Goal: Task Accomplishment & Management: Complete application form

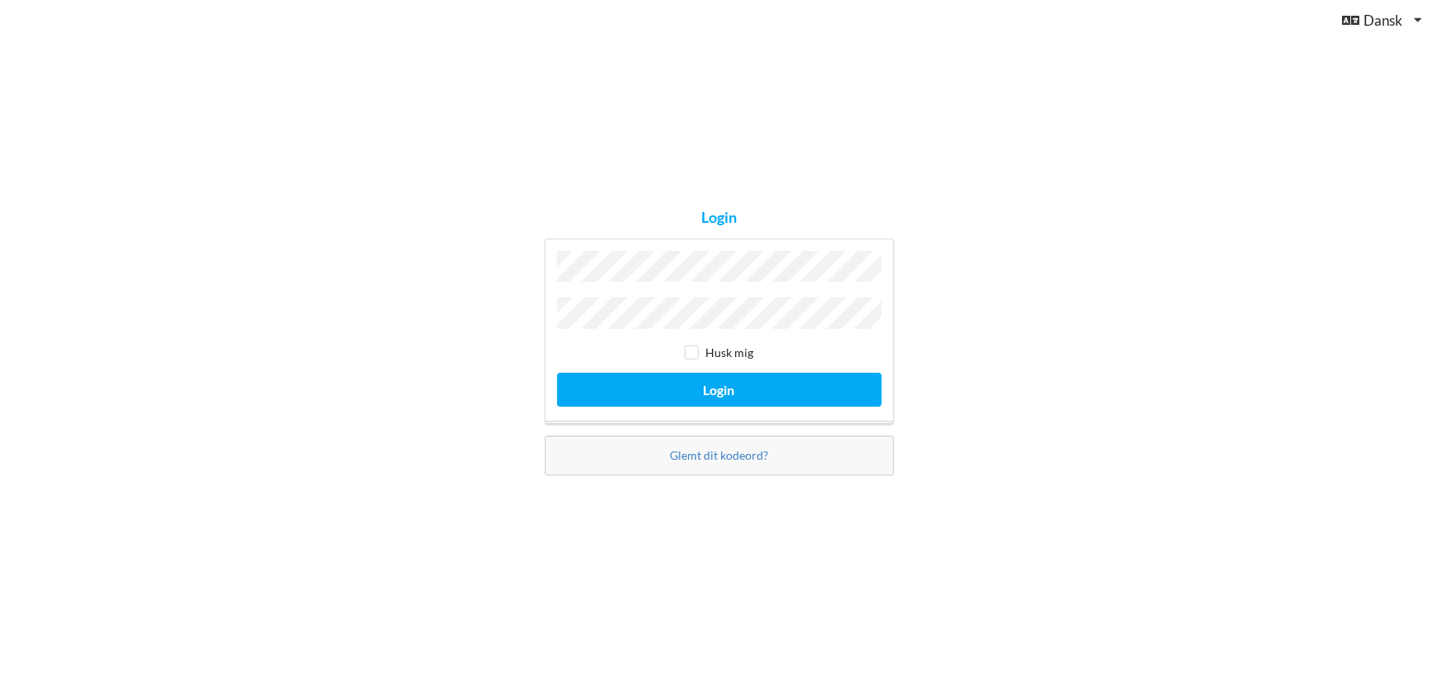
click at [557, 373] on button "Login" at bounding box center [719, 390] width 325 height 34
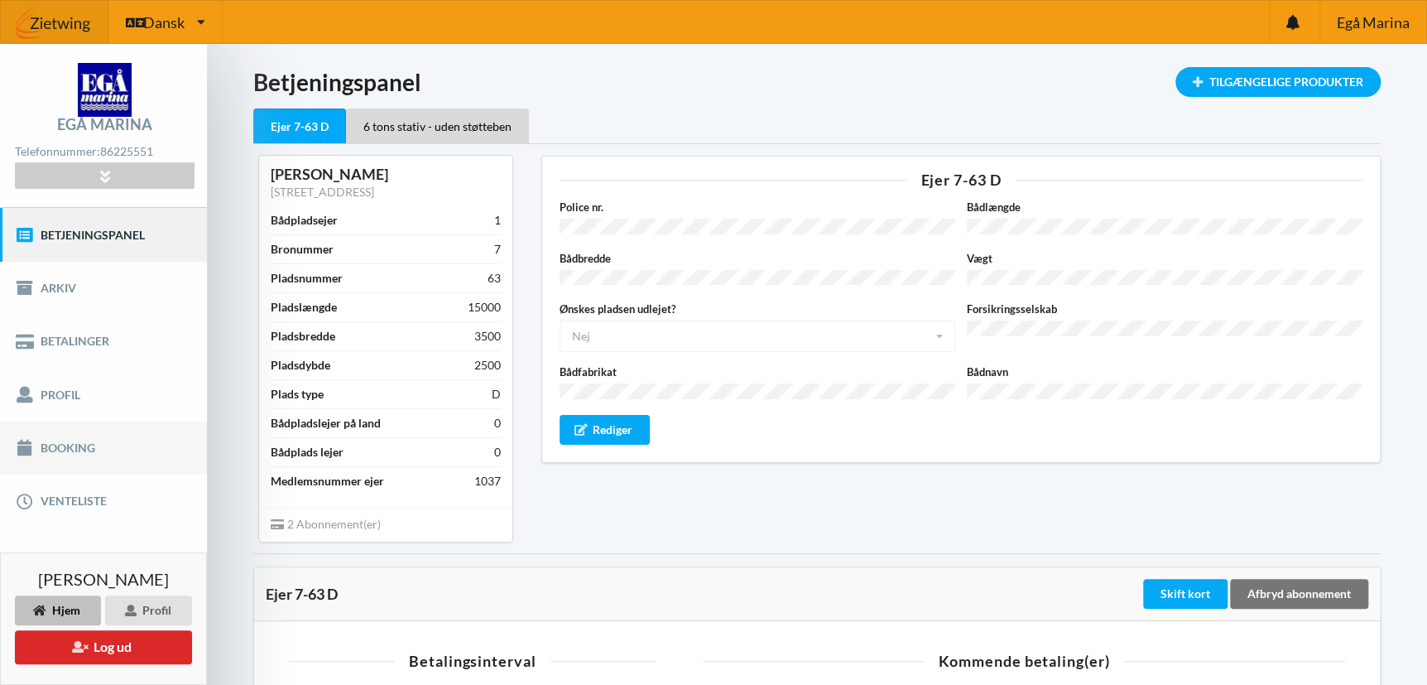
click at [75, 450] on link "Booking" at bounding box center [103, 447] width 207 height 53
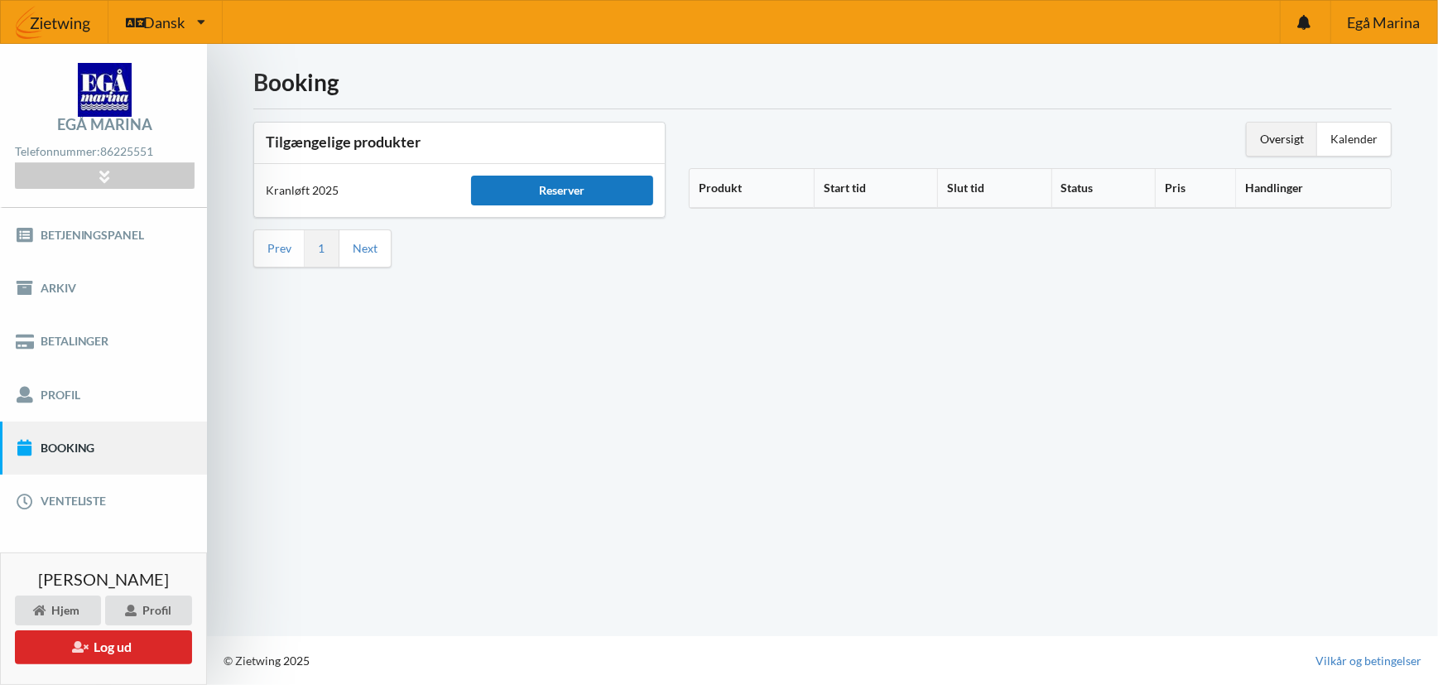
click at [552, 183] on div "Reserver" at bounding box center [562, 191] width 182 height 30
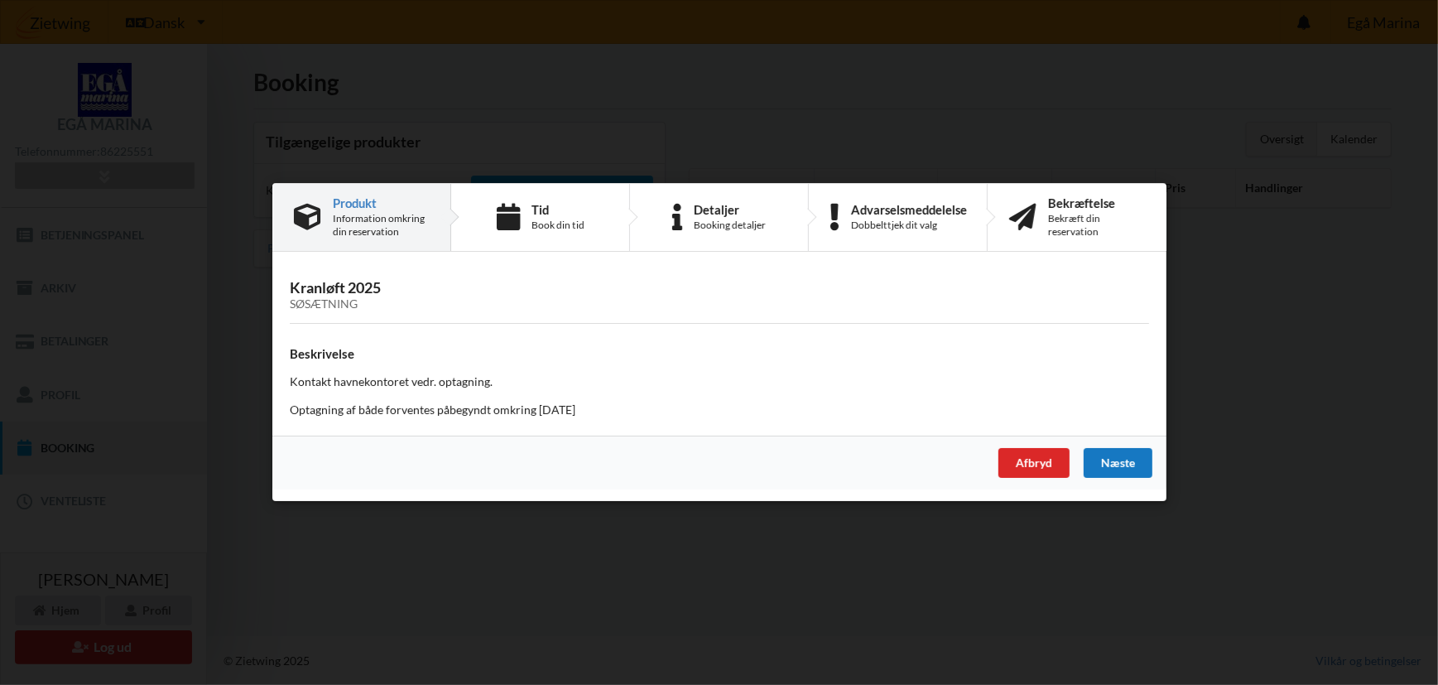
click at [1128, 461] on div "Næste" at bounding box center [1117, 464] width 69 height 30
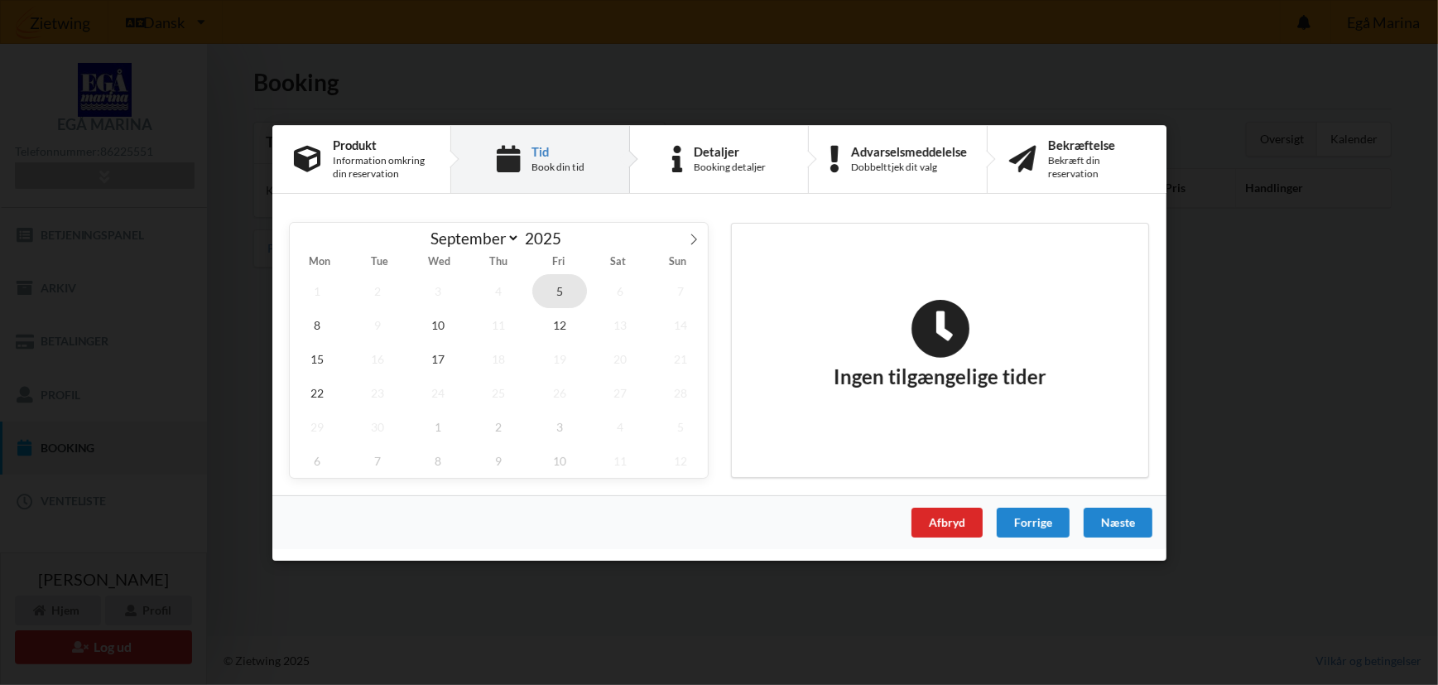
click at [559, 291] on span "5" at bounding box center [559, 290] width 55 height 34
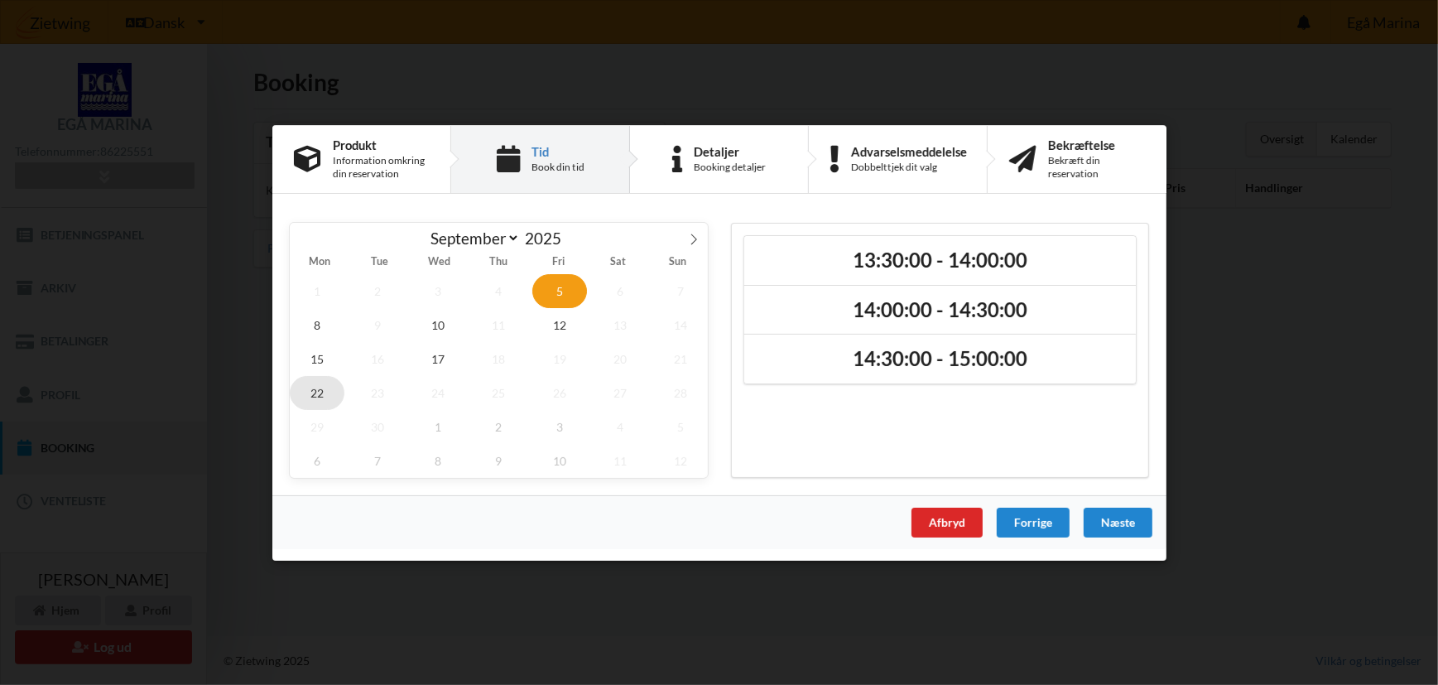
click at [321, 392] on span "22" at bounding box center [317, 392] width 55 height 34
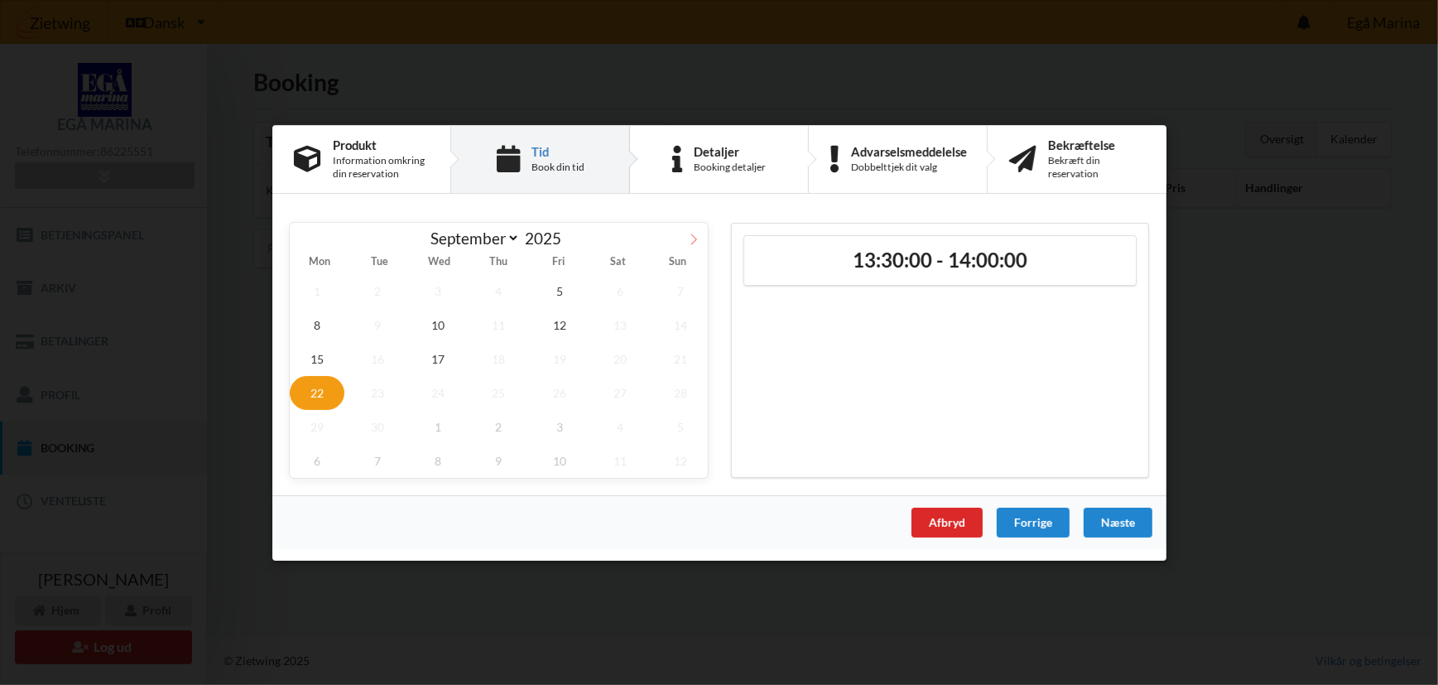
click at [692, 237] on icon at bounding box center [694, 239] width 12 height 12
select select "9"
click at [497, 290] on span "2" at bounding box center [498, 290] width 55 height 34
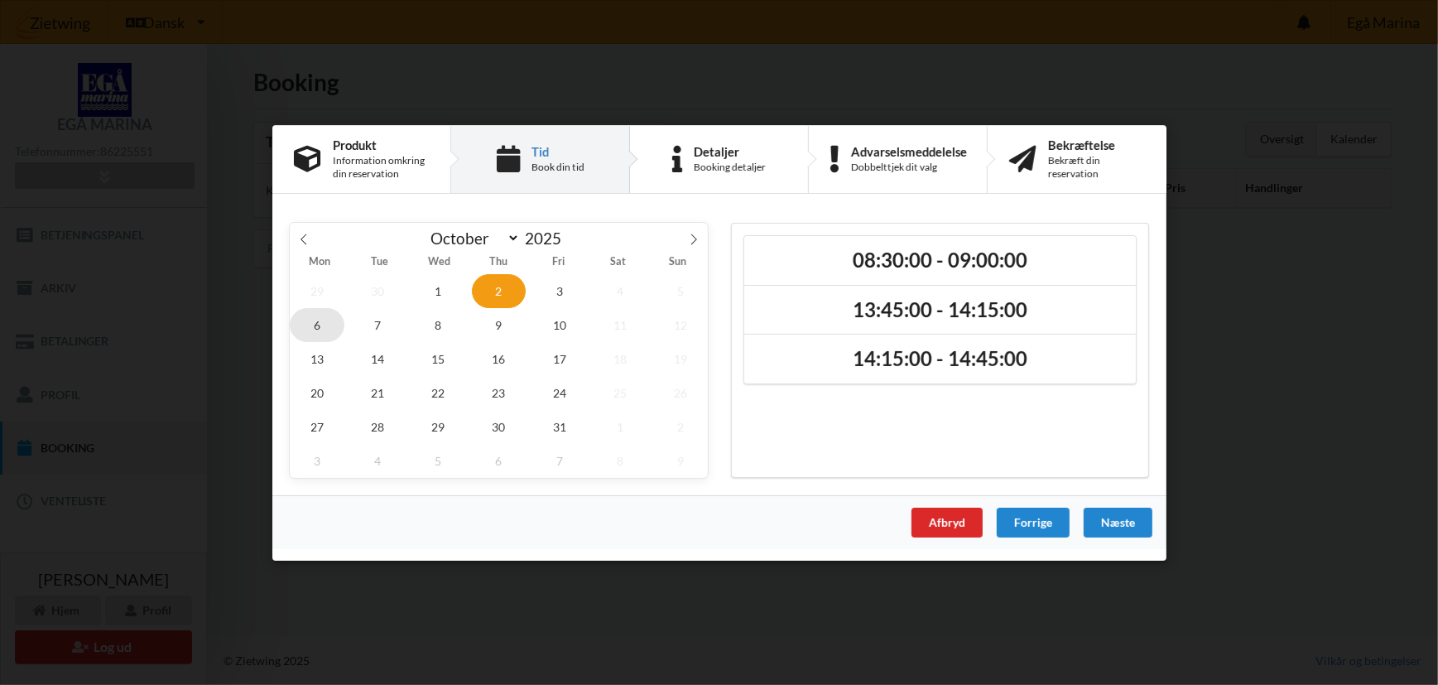
click at [320, 317] on span "6" at bounding box center [317, 324] width 55 height 34
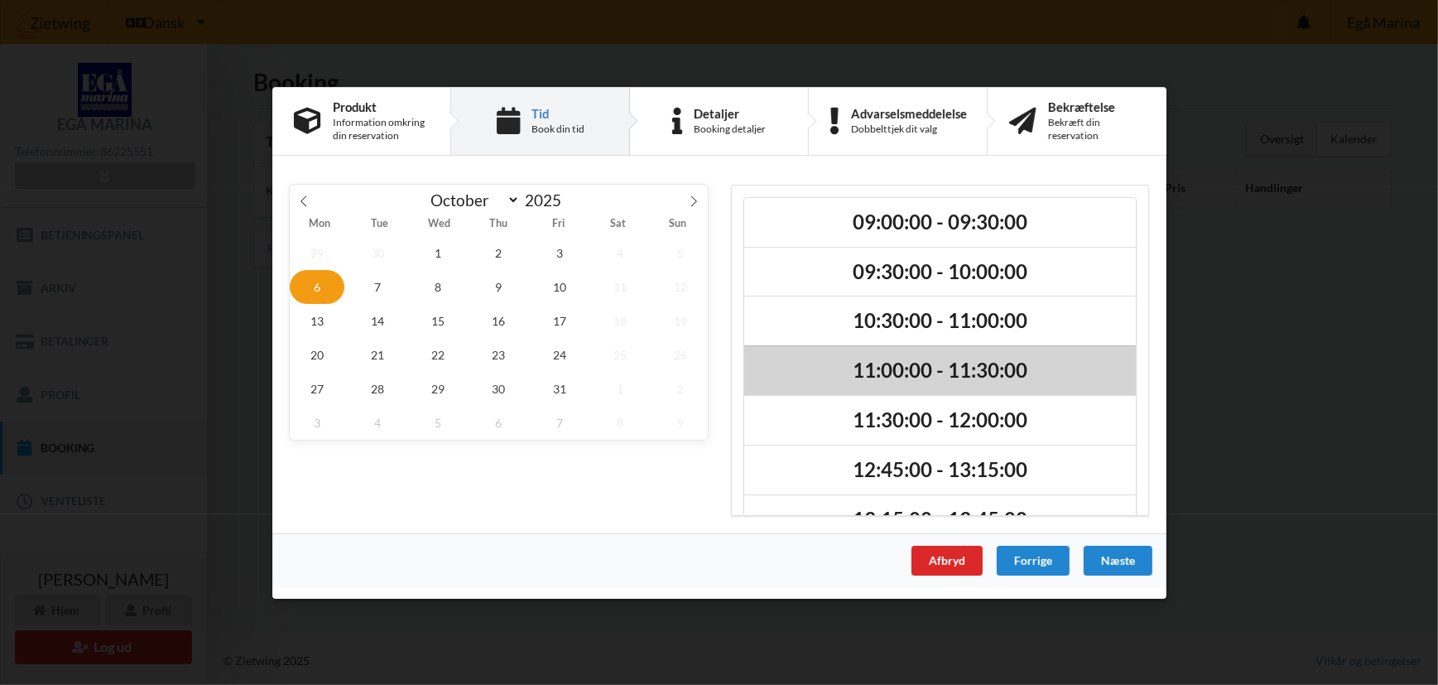
click at [872, 364] on h2 "11:00:00 - 11:30:00" at bounding box center [940, 371] width 368 height 26
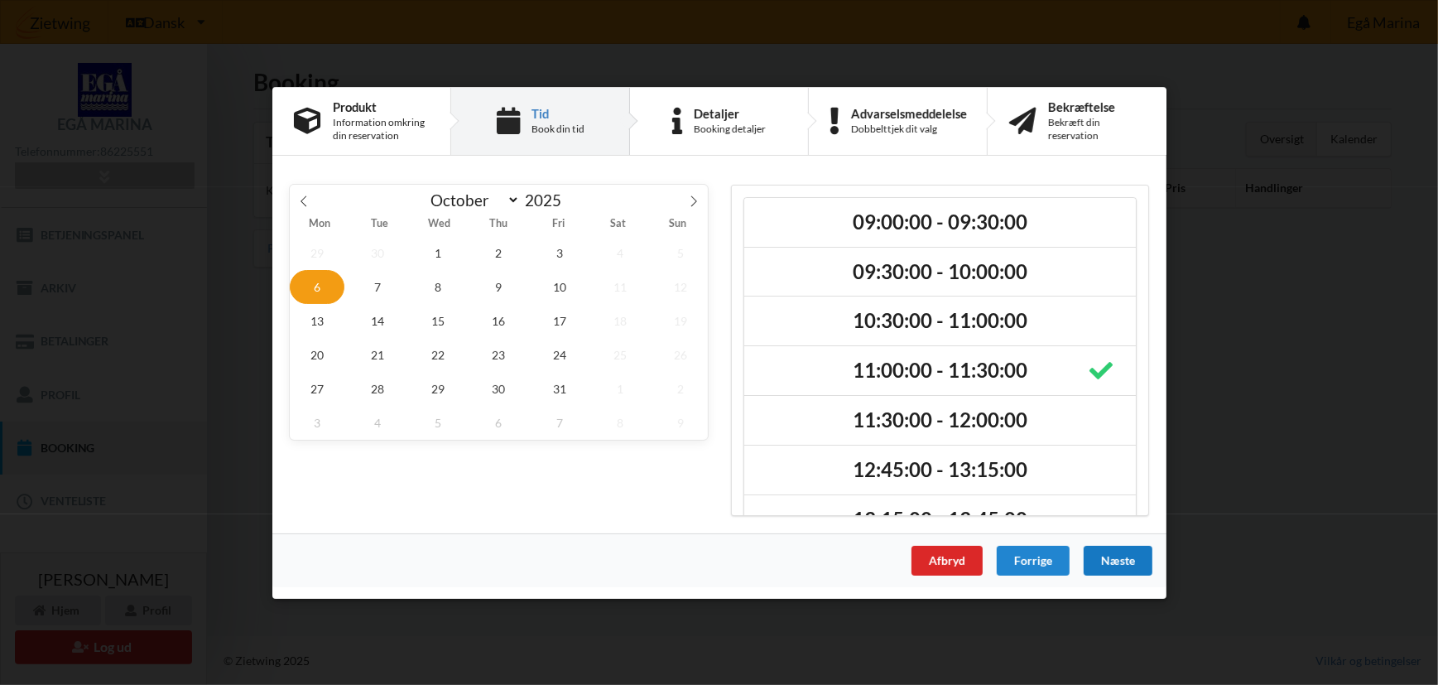
click at [1126, 557] on div "Næste" at bounding box center [1117, 560] width 69 height 30
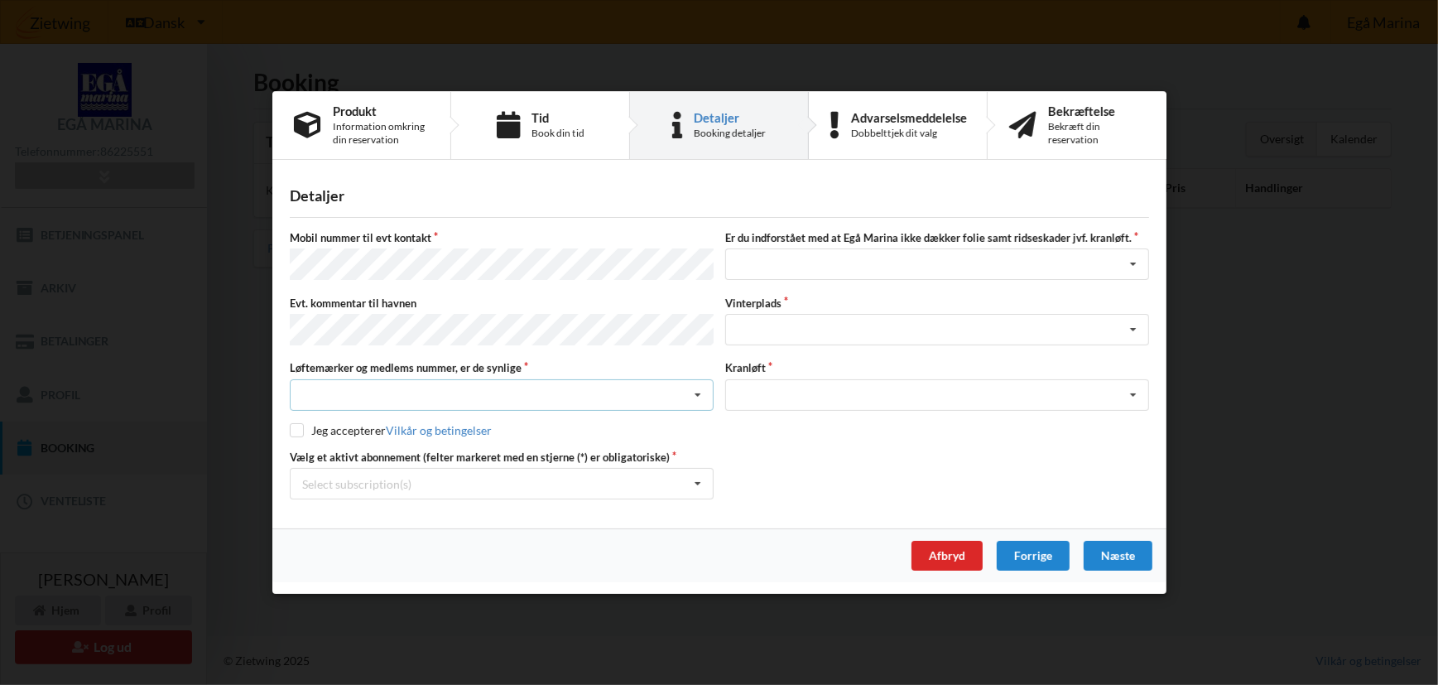
click at [702, 391] on icon at bounding box center [698, 394] width 25 height 31
click at [476, 448] on div "Ja, mine mærker er synlige og intakte" at bounding box center [502, 455] width 422 height 31
click at [700, 477] on icon at bounding box center [698, 484] width 25 height 31
click at [324, 505] on div "* Ejer 7-63 D" at bounding box center [502, 513] width 422 height 31
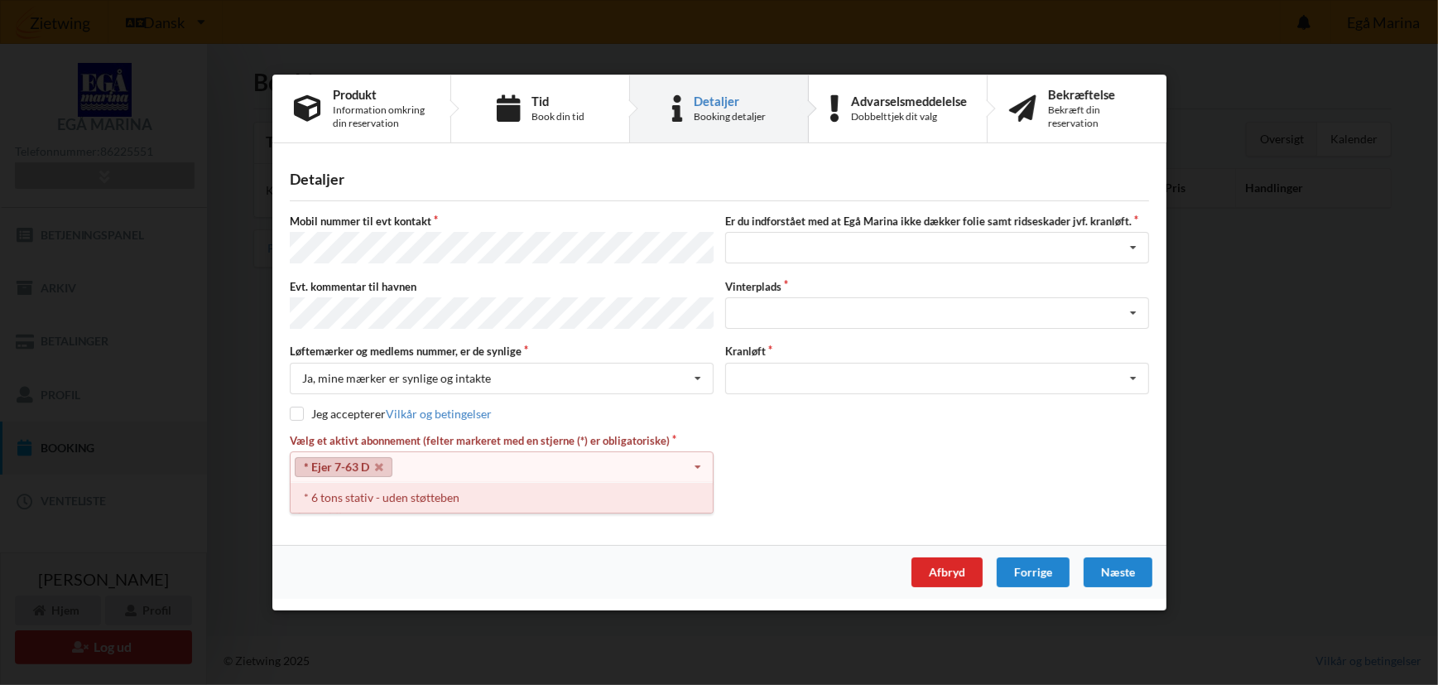
click at [324, 497] on div "* 6 tons stativ - uden støtteben" at bounding box center [502, 498] width 422 height 31
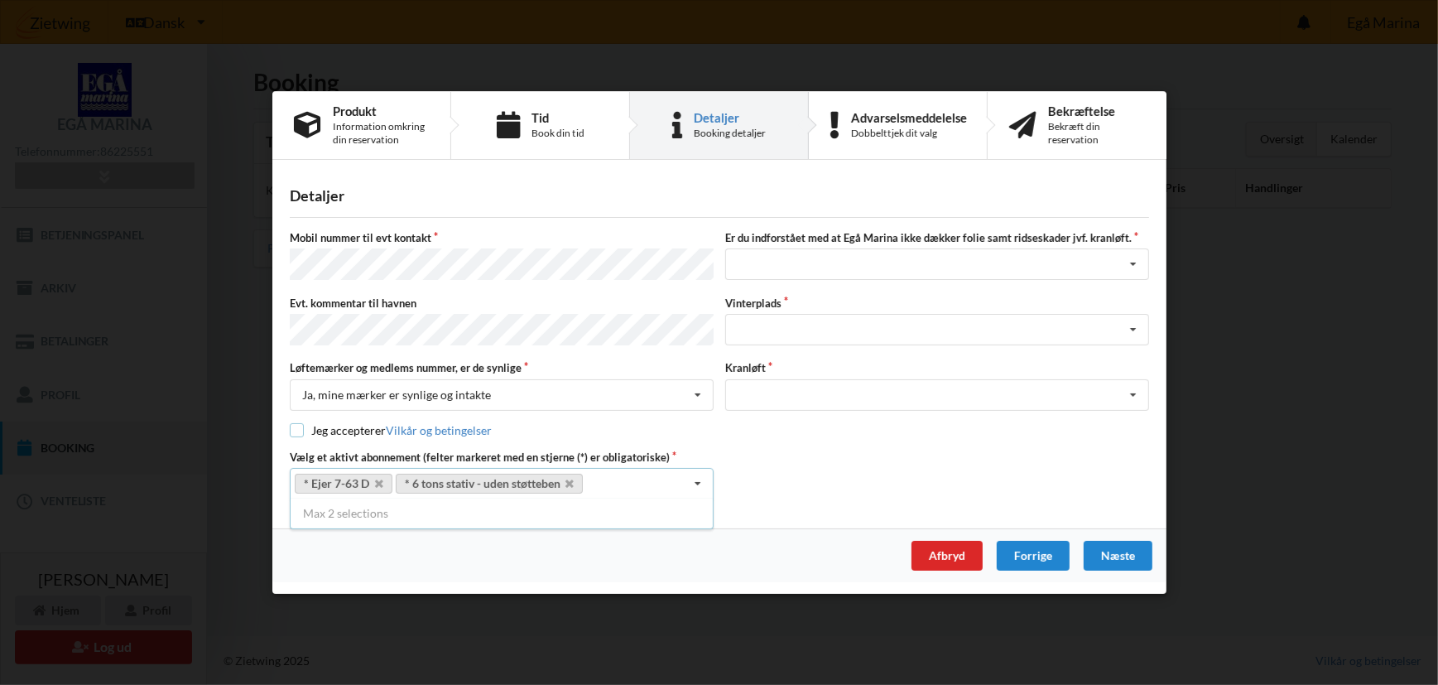
click at [296, 424] on input "checkbox" at bounding box center [297, 429] width 14 height 14
checkbox input "true"
click at [1136, 270] on icon at bounding box center [1133, 264] width 25 height 31
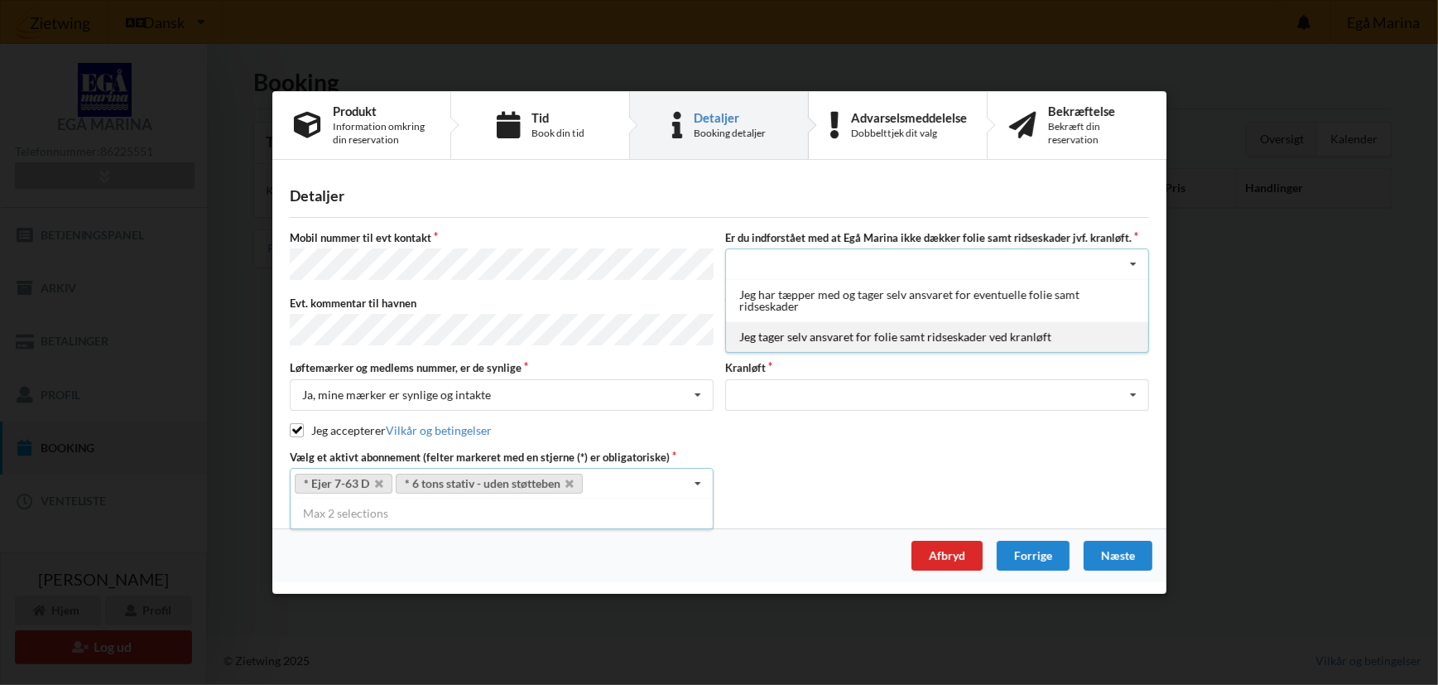
click at [1024, 335] on div "Jeg tager selv ansvaret for folie samt ridseskader ved kranløft" at bounding box center [937, 336] width 422 height 31
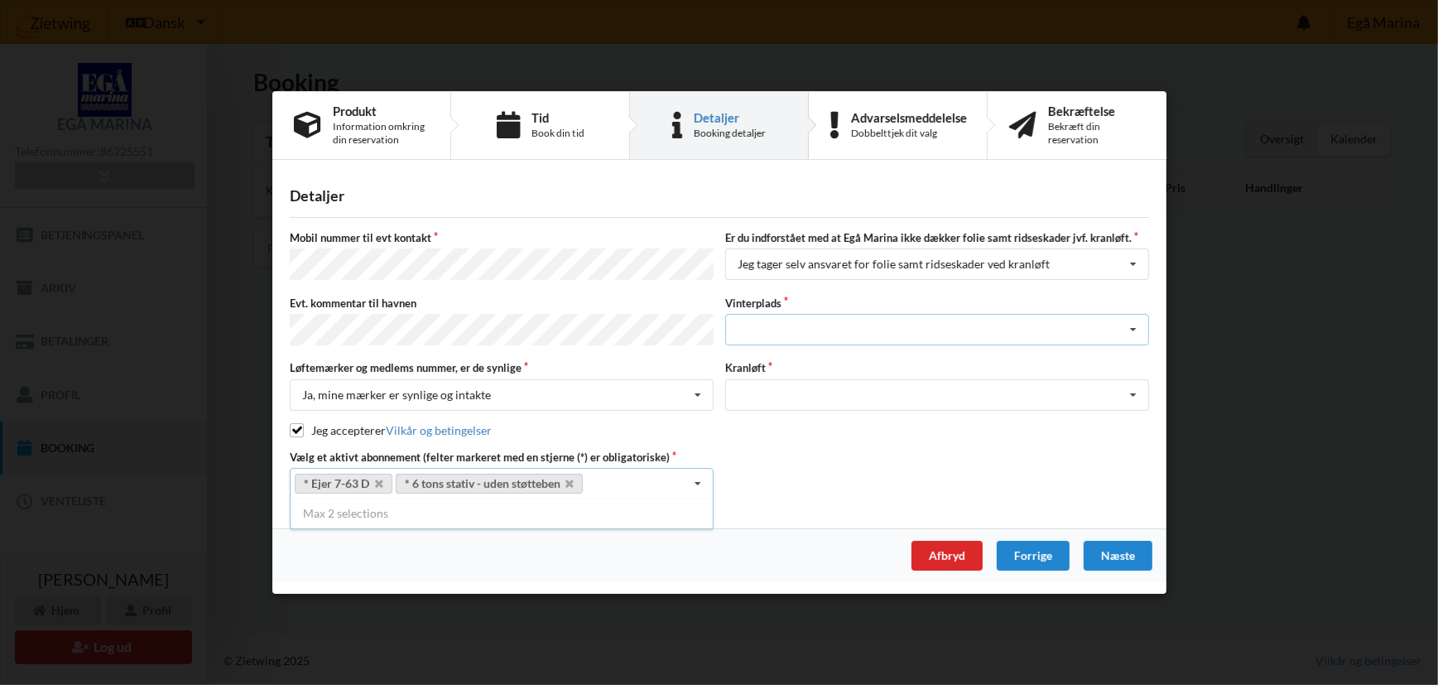
click at [1136, 329] on icon at bounding box center [1133, 330] width 25 height 31
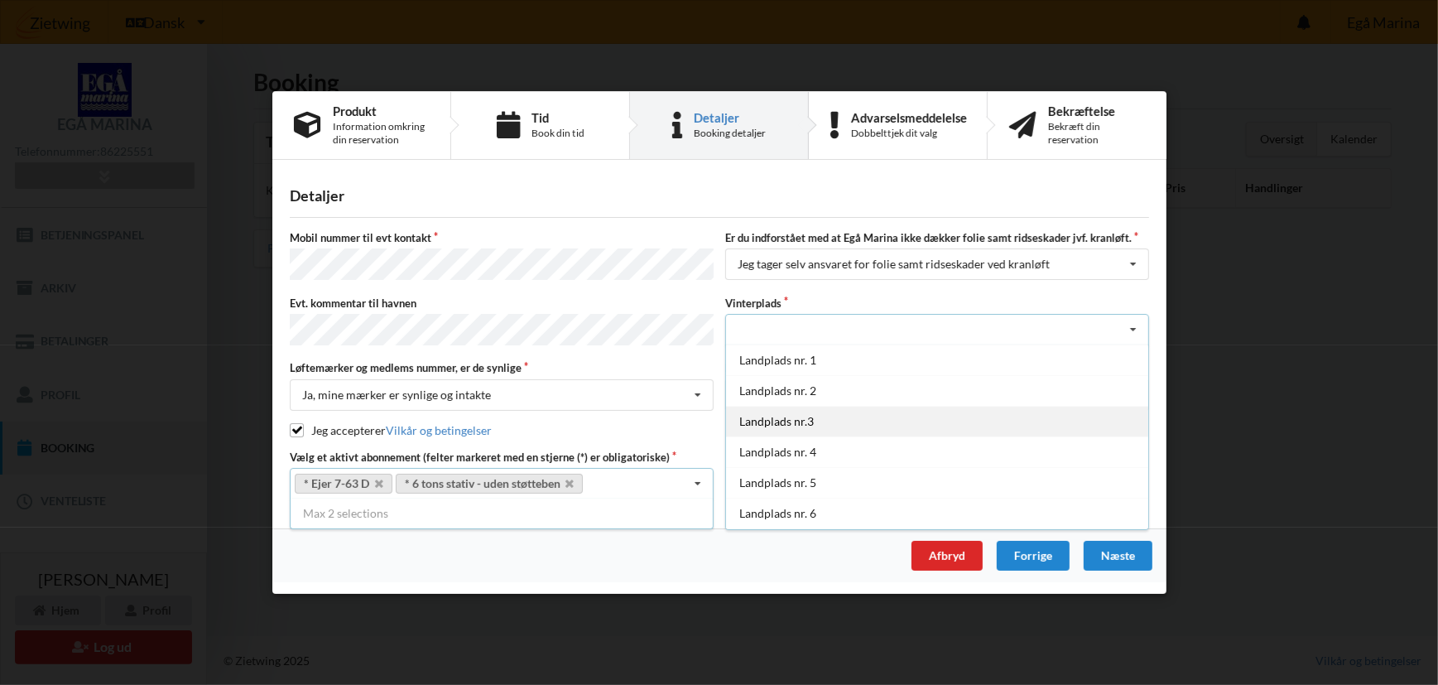
click at [804, 418] on div "Landplads nr.3" at bounding box center [937, 421] width 422 height 31
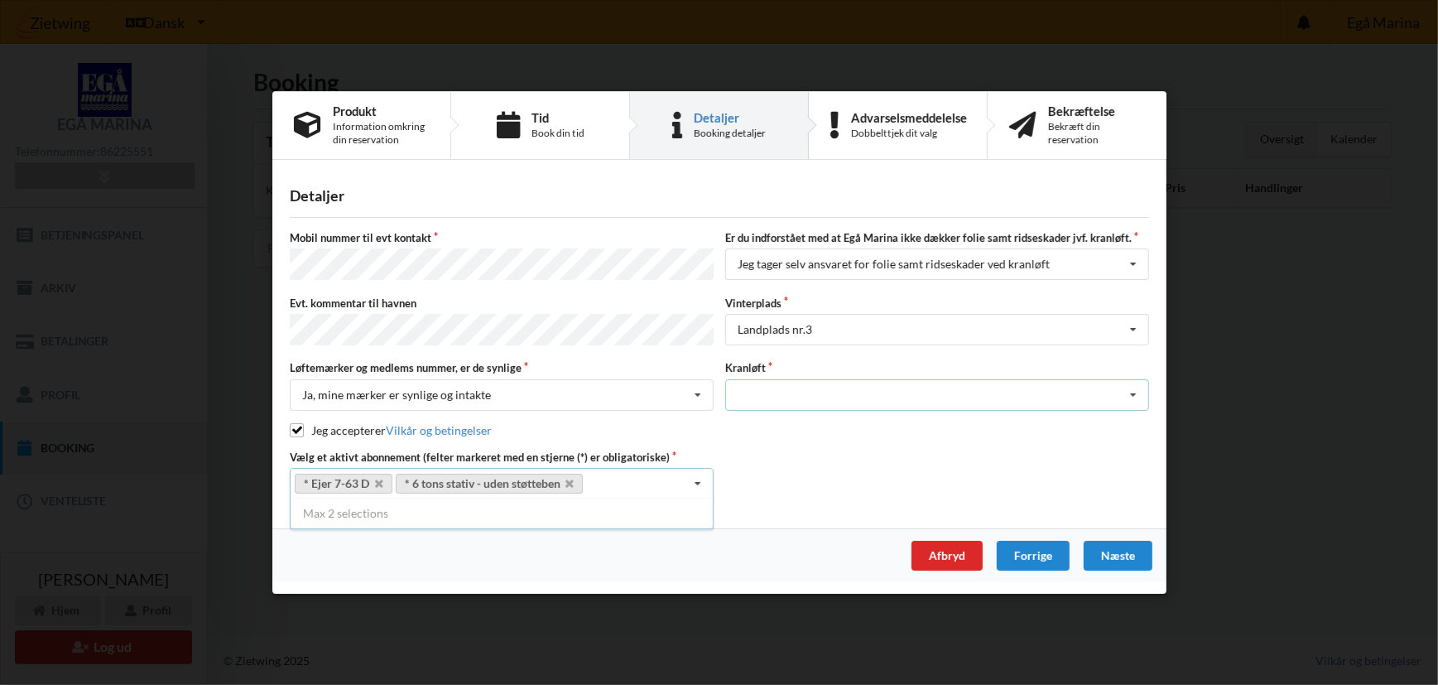
click at [1134, 388] on icon at bounding box center [1133, 394] width 25 height 31
click at [764, 425] on div "Optagning" at bounding box center [937, 424] width 422 height 31
click at [1128, 551] on div "Næste" at bounding box center [1117, 556] width 69 height 30
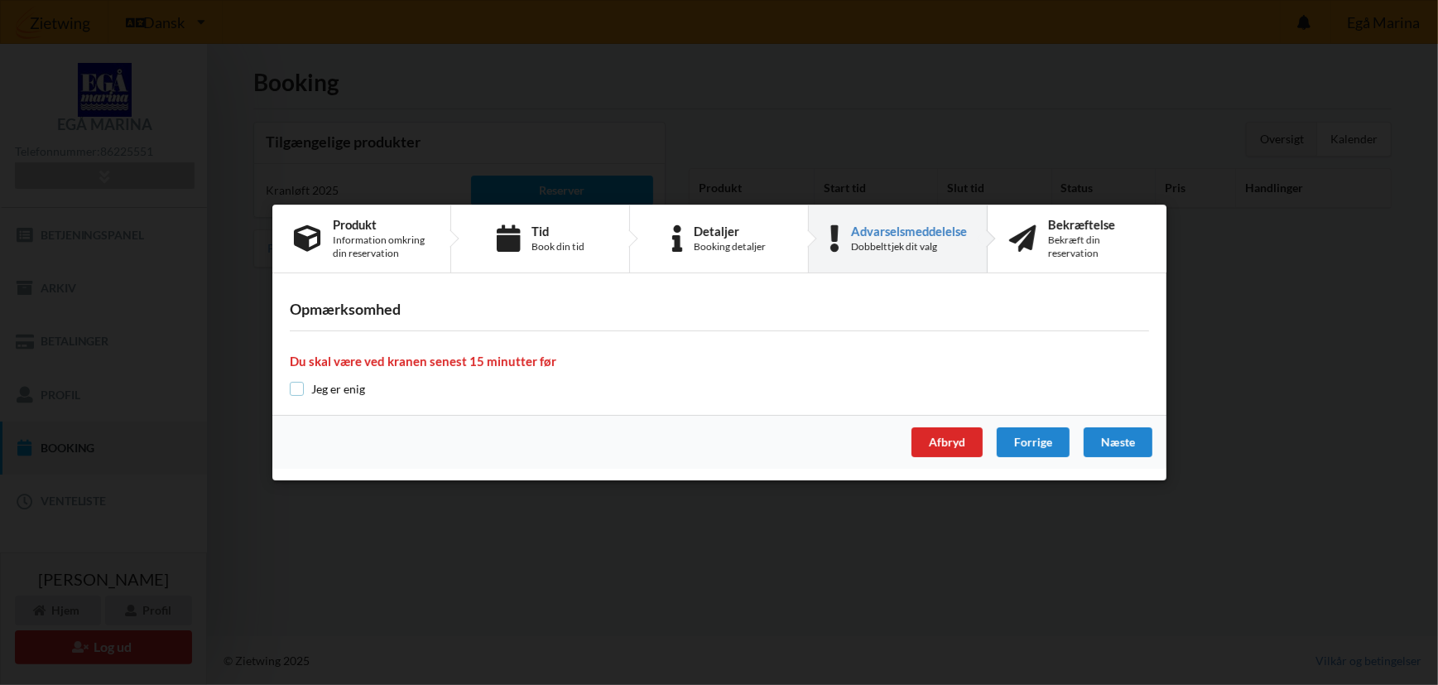
click at [300, 388] on input "checkbox" at bounding box center [297, 389] width 14 height 14
checkbox input "true"
click at [1112, 443] on div "Næste" at bounding box center [1117, 442] width 69 height 30
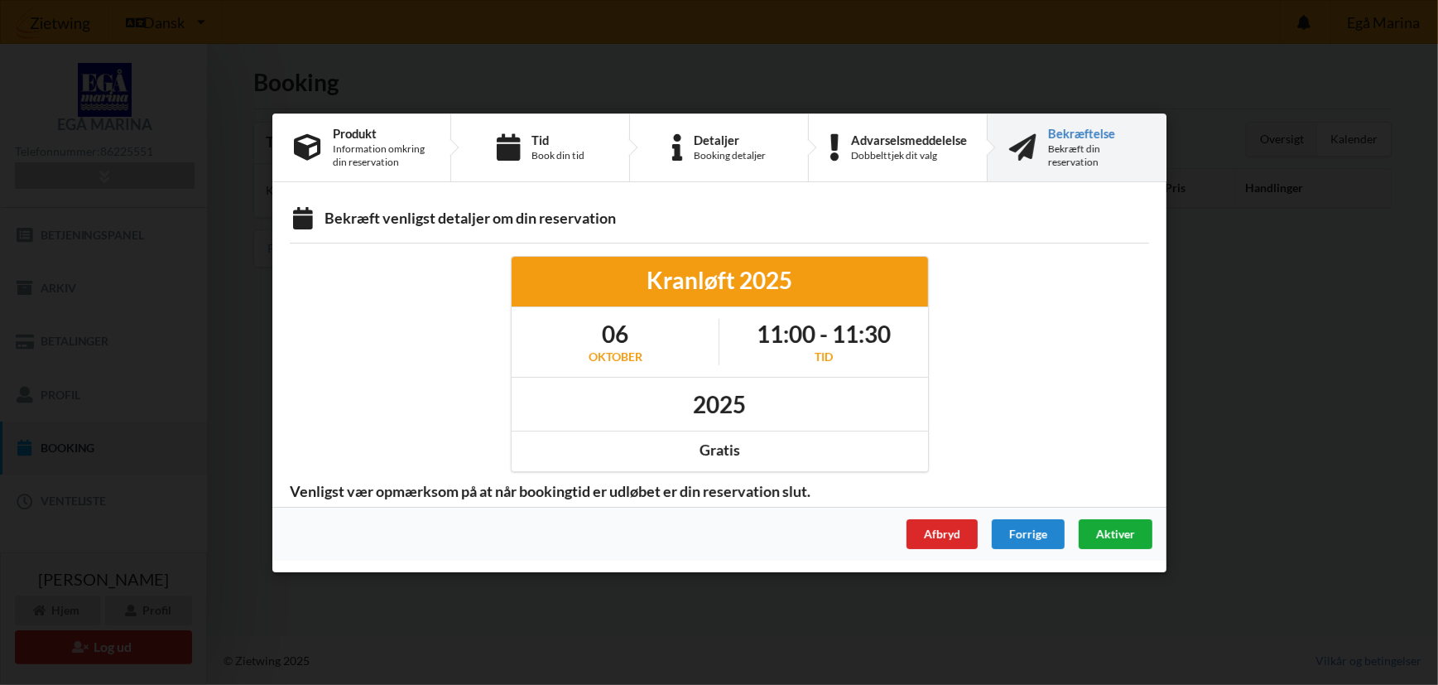
click at [1134, 534] on span "Aktiver" at bounding box center [1114, 533] width 39 height 14
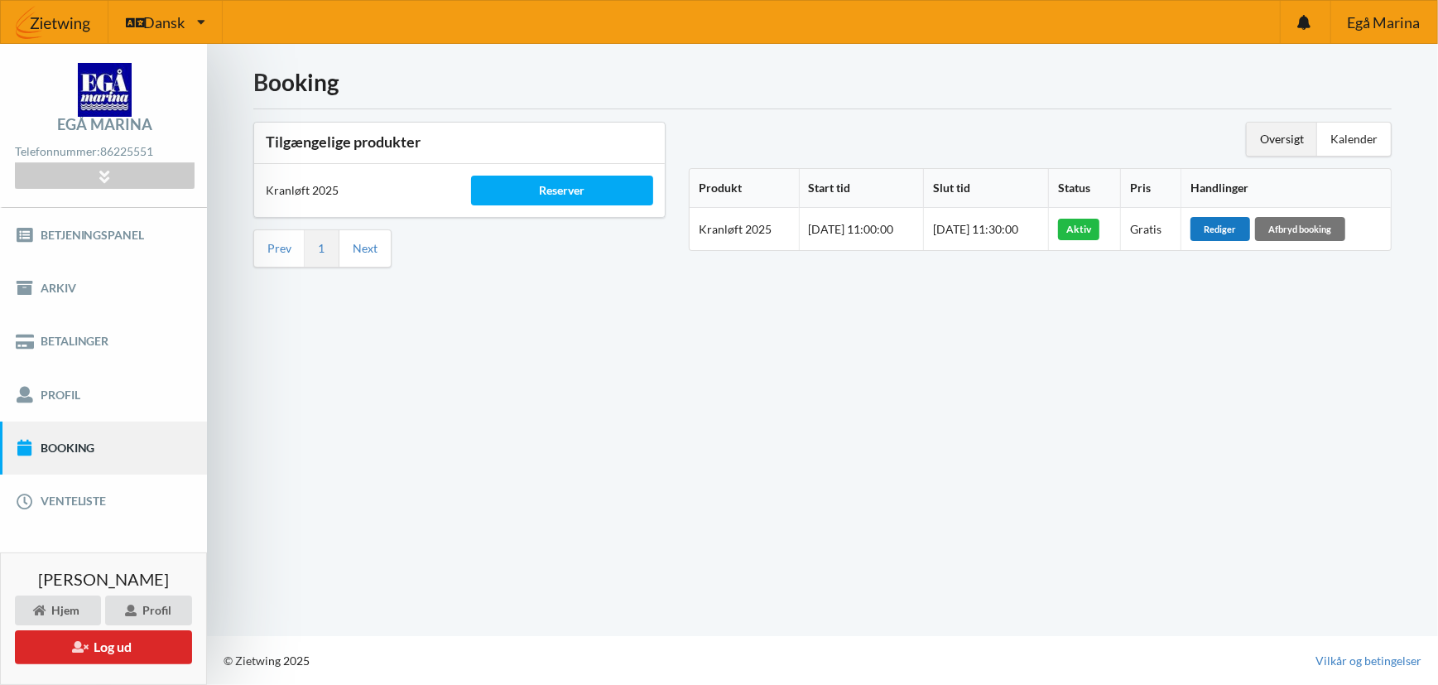
click at [1245, 226] on div "Rediger" at bounding box center [1221, 228] width 60 height 23
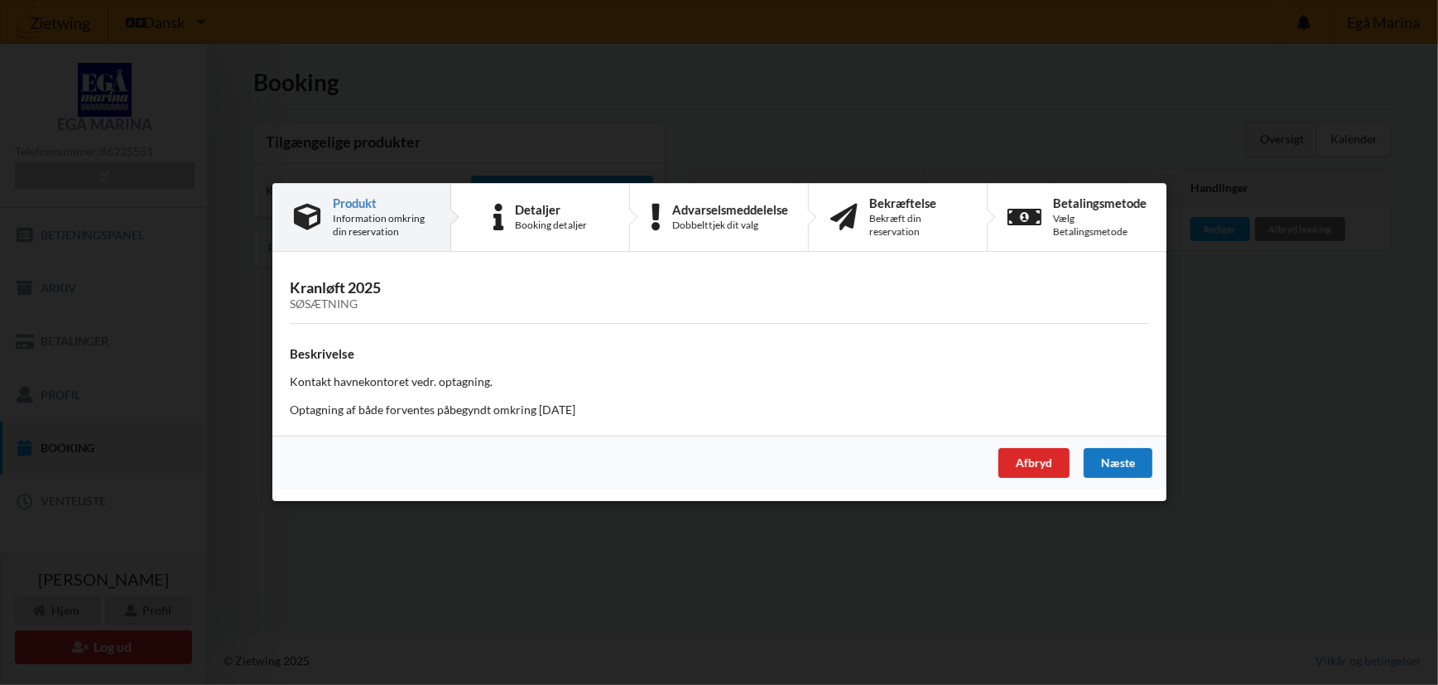
click at [1141, 465] on div "Næste" at bounding box center [1117, 464] width 69 height 30
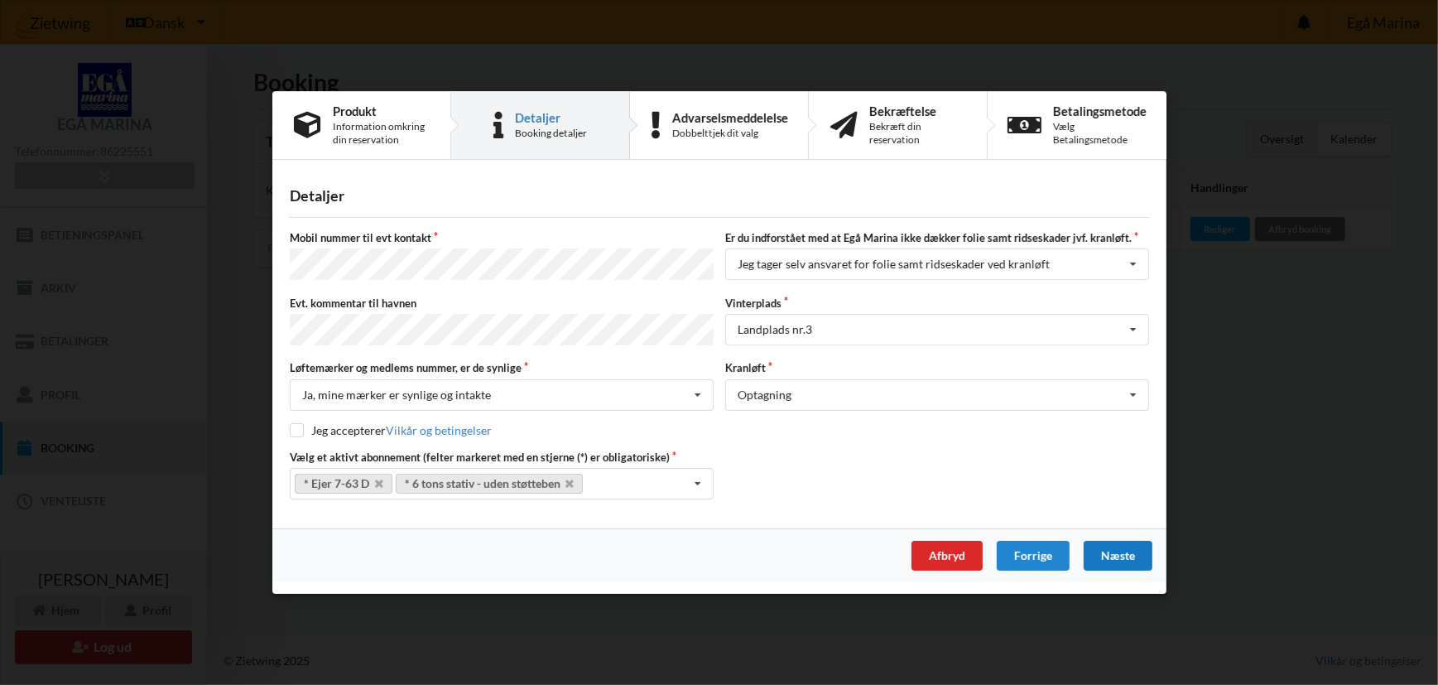
click at [1123, 552] on div "Næste" at bounding box center [1117, 556] width 69 height 30
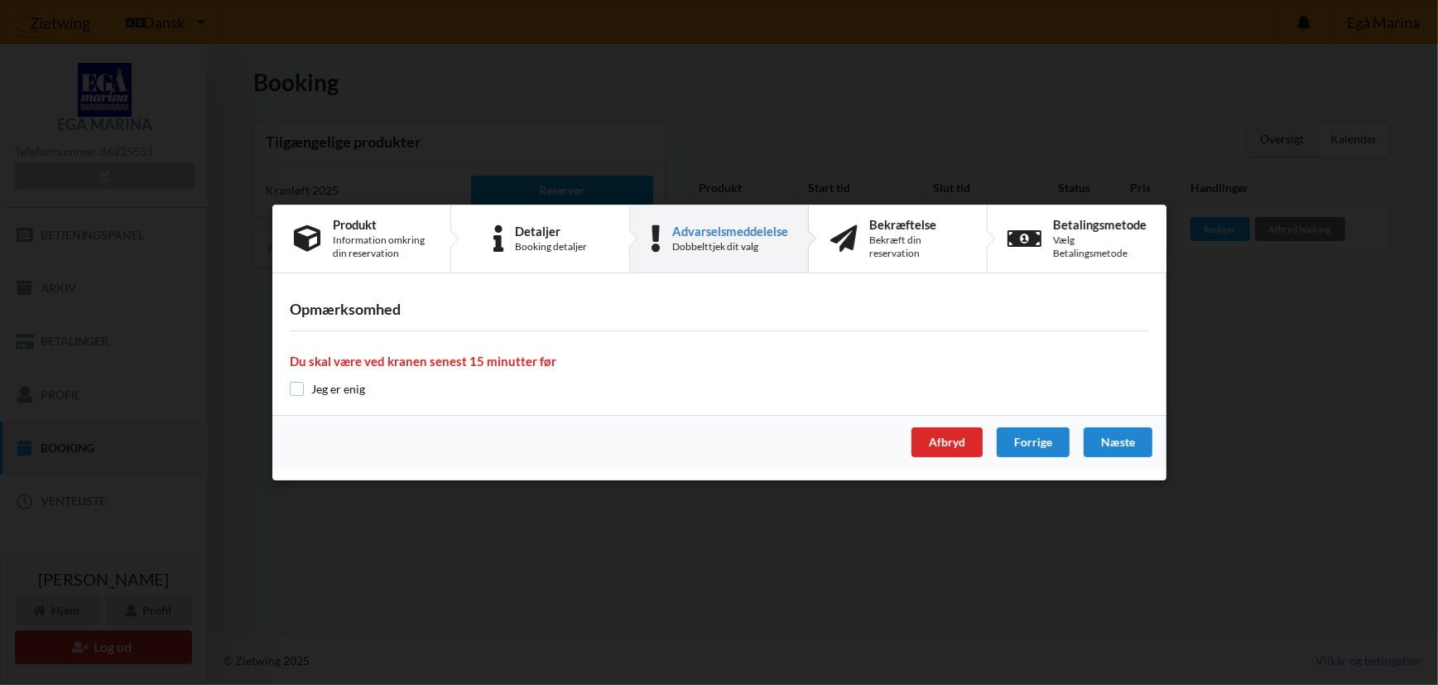
click at [295, 388] on input "checkbox" at bounding box center [297, 389] width 14 height 14
checkbox input "true"
click at [1114, 444] on div "Næste" at bounding box center [1117, 442] width 69 height 30
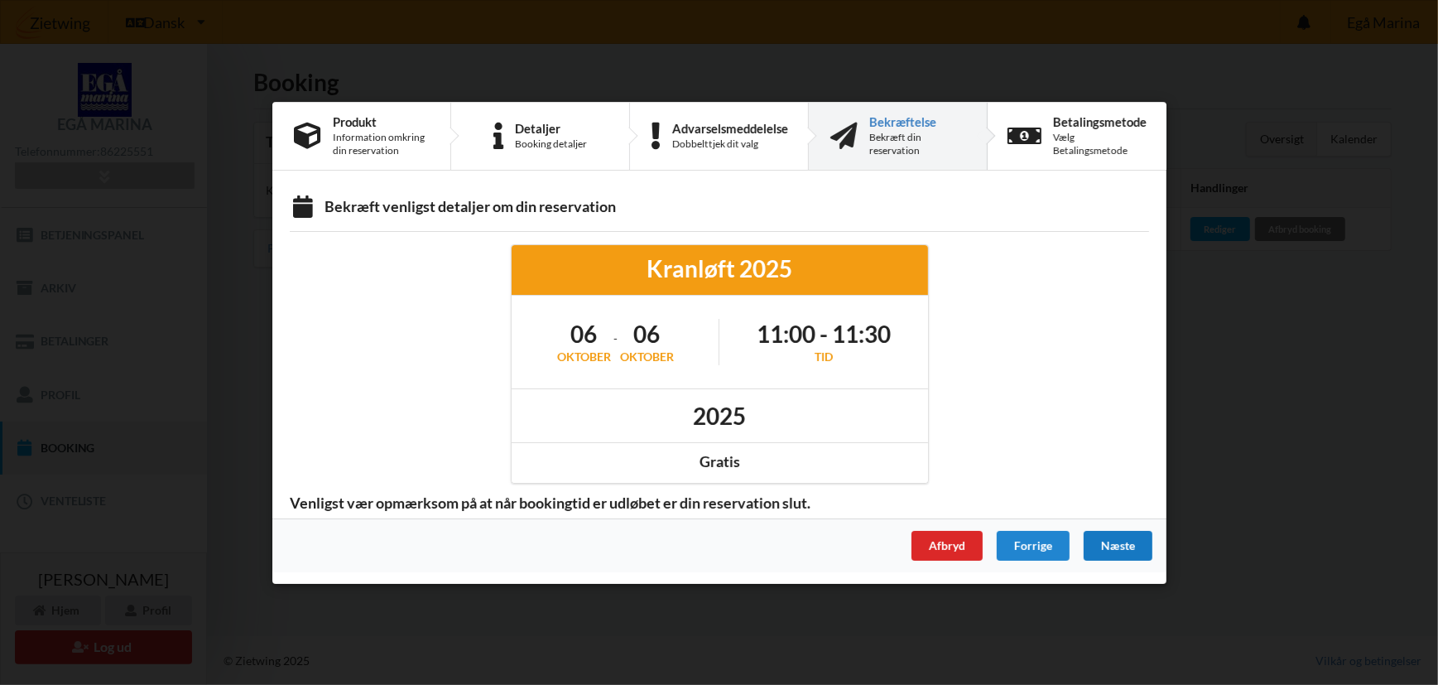
click at [1122, 540] on div "Næste" at bounding box center [1117, 545] width 69 height 30
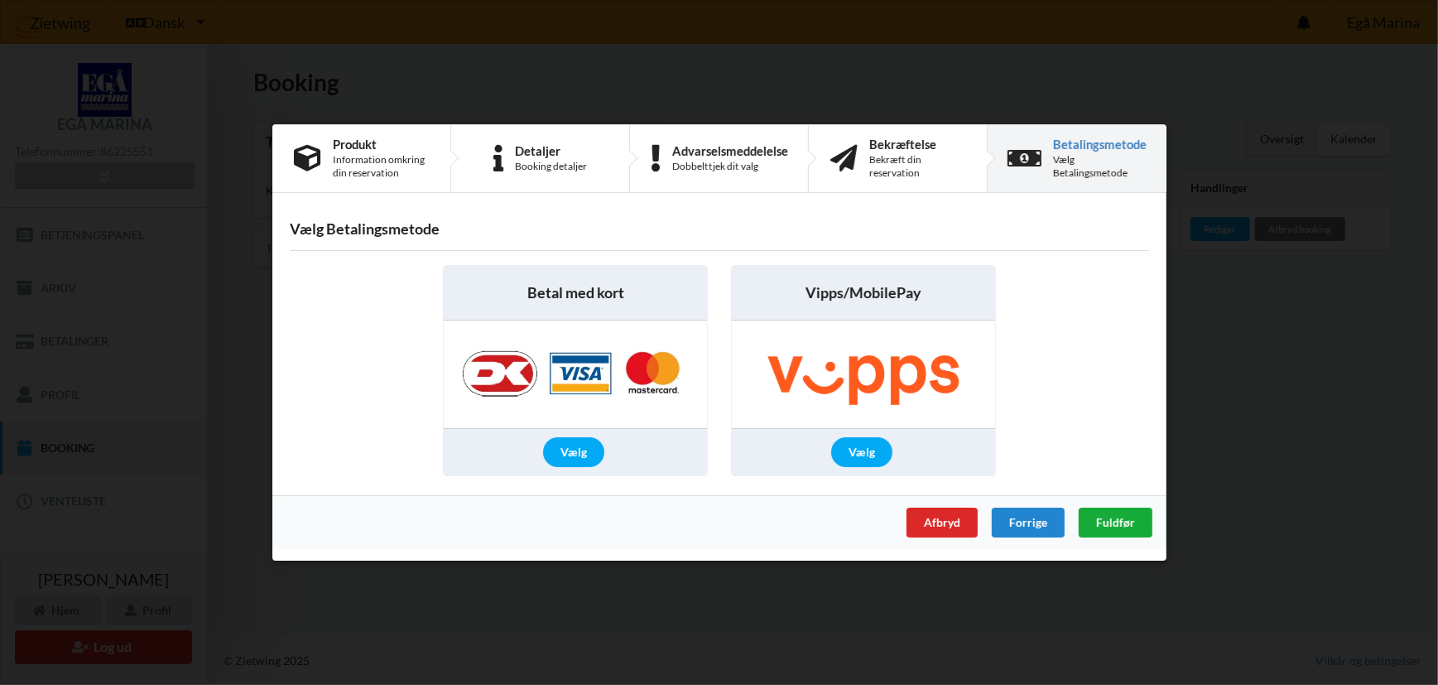
click at [1121, 521] on span "Fuldfør" at bounding box center [1114, 522] width 39 height 14
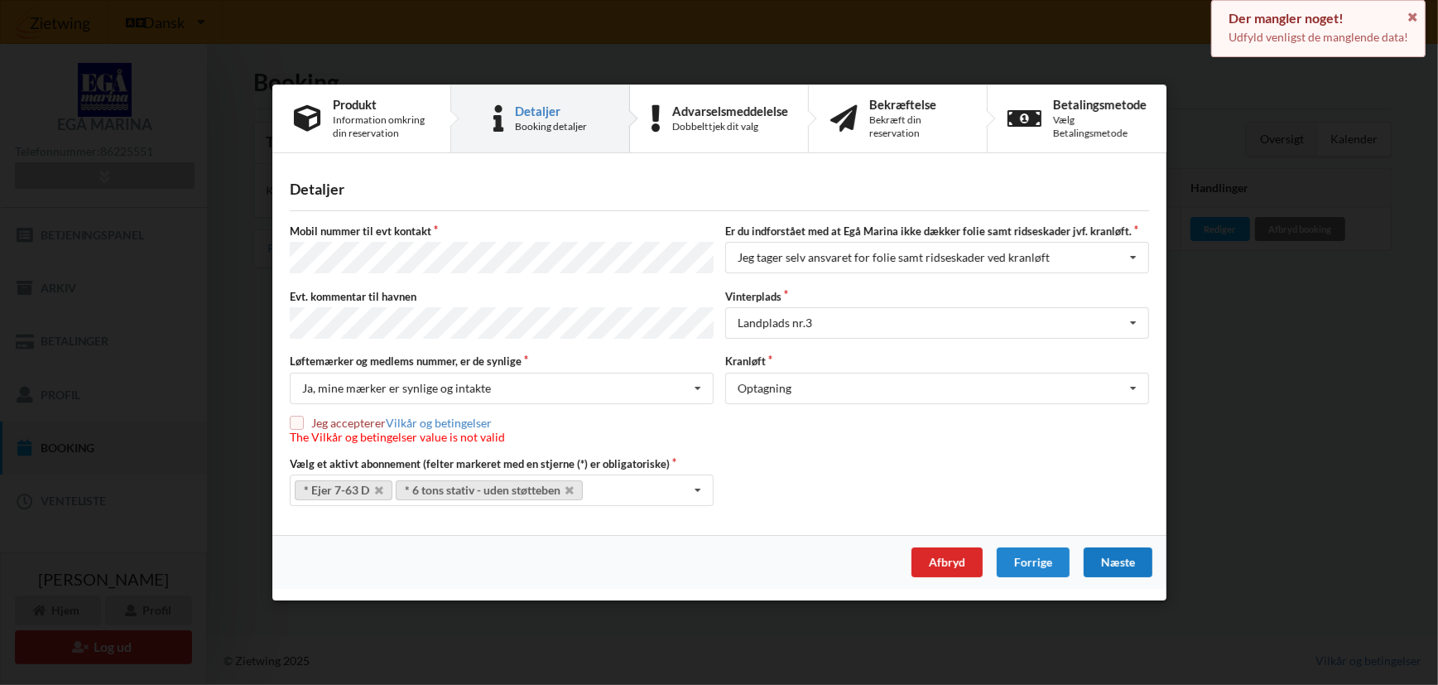
click at [296, 419] on input "checkbox" at bounding box center [297, 422] width 14 height 14
checkbox input "true"
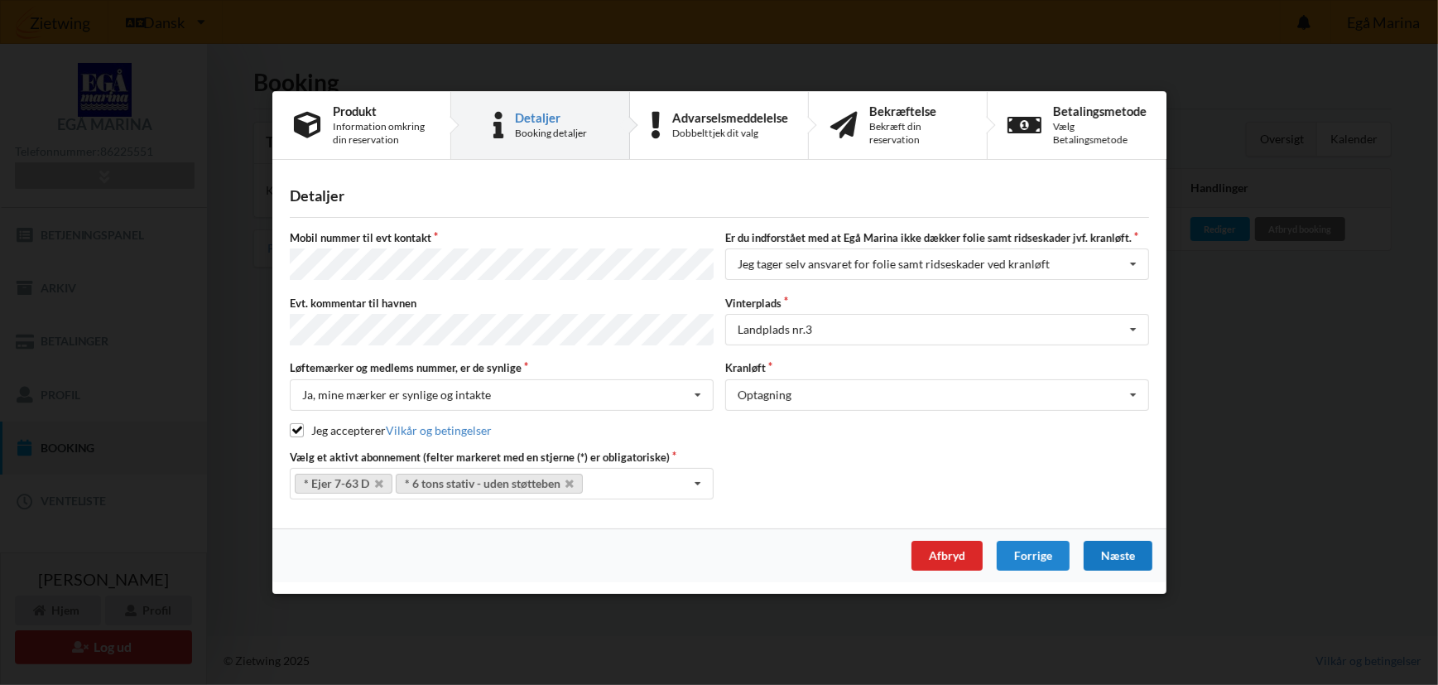
click at [1110, 548] on div "Næste" at bounding box center [1117, 556] width 69 height 30
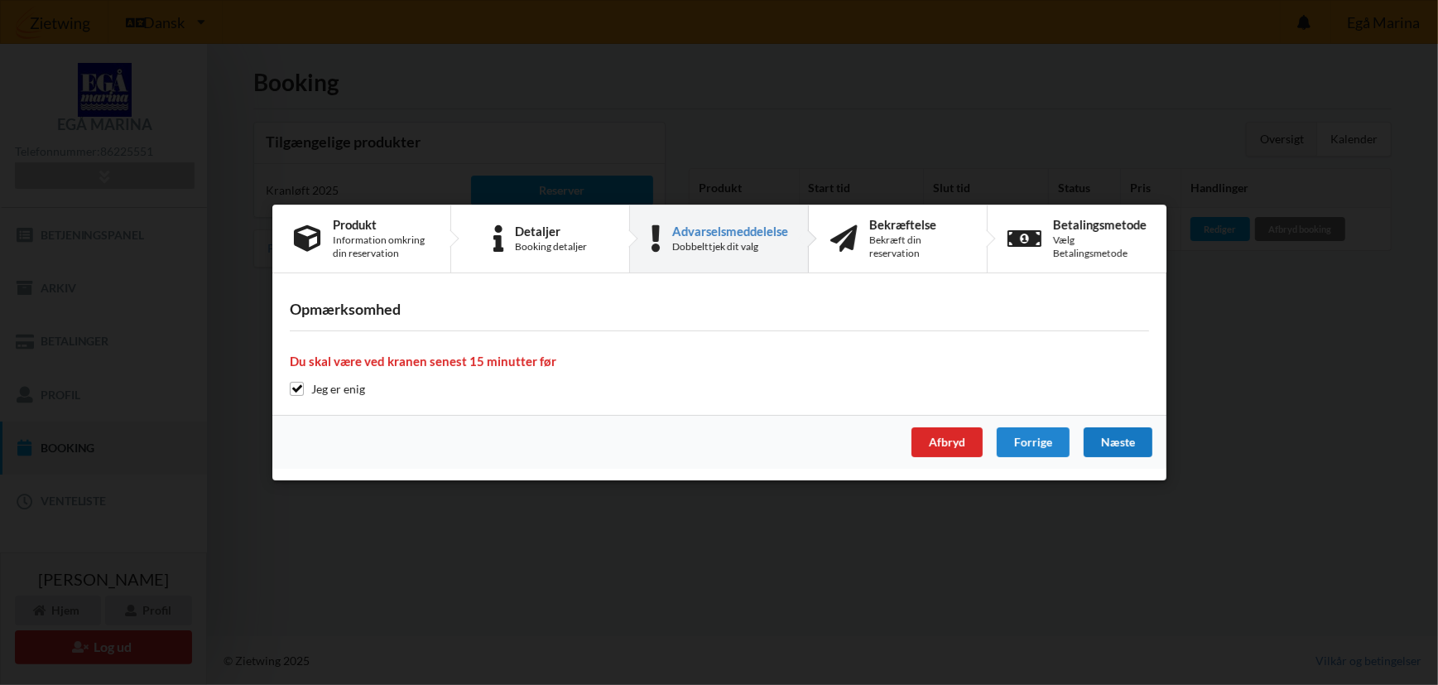
click at [1110, 442] on div "Næste" at bounding box center [1117, 442] width 69 height 30
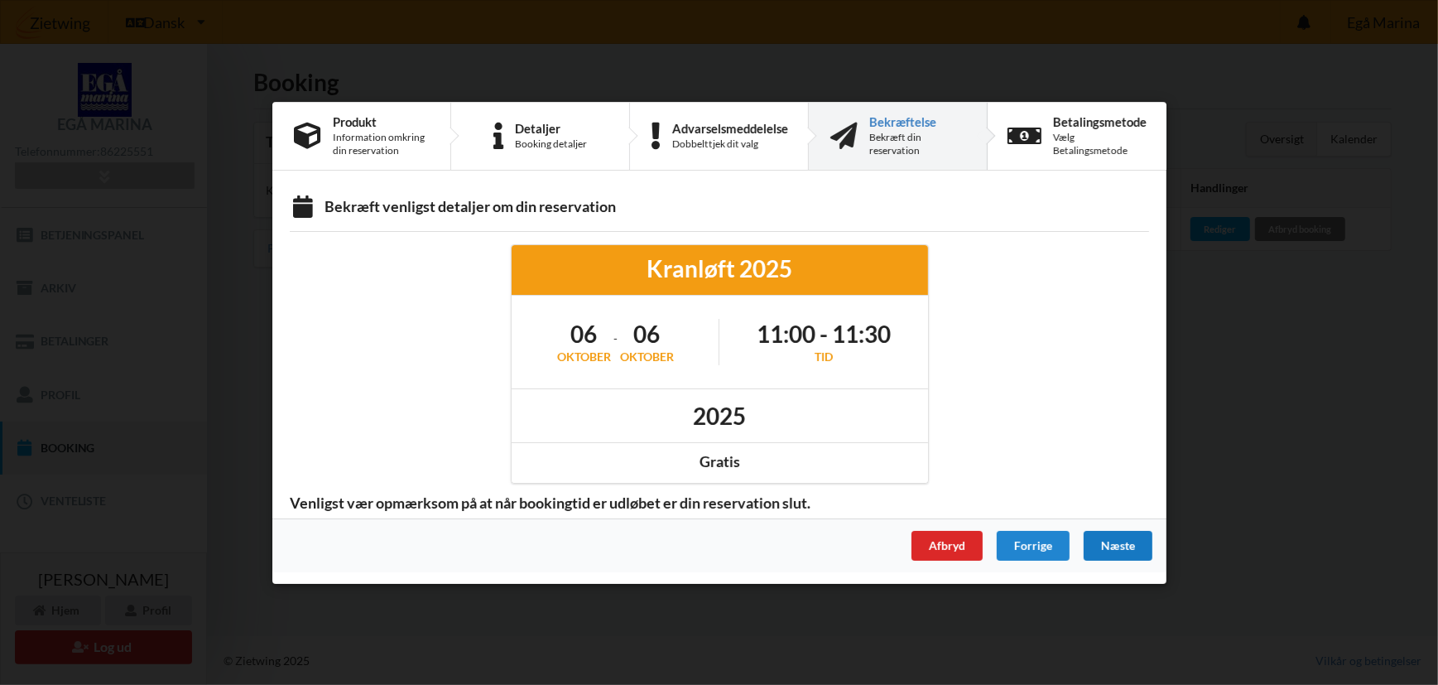
click at [1118, 549] on div "Næste" at bounding box center [1117, 545] width 69 height 30
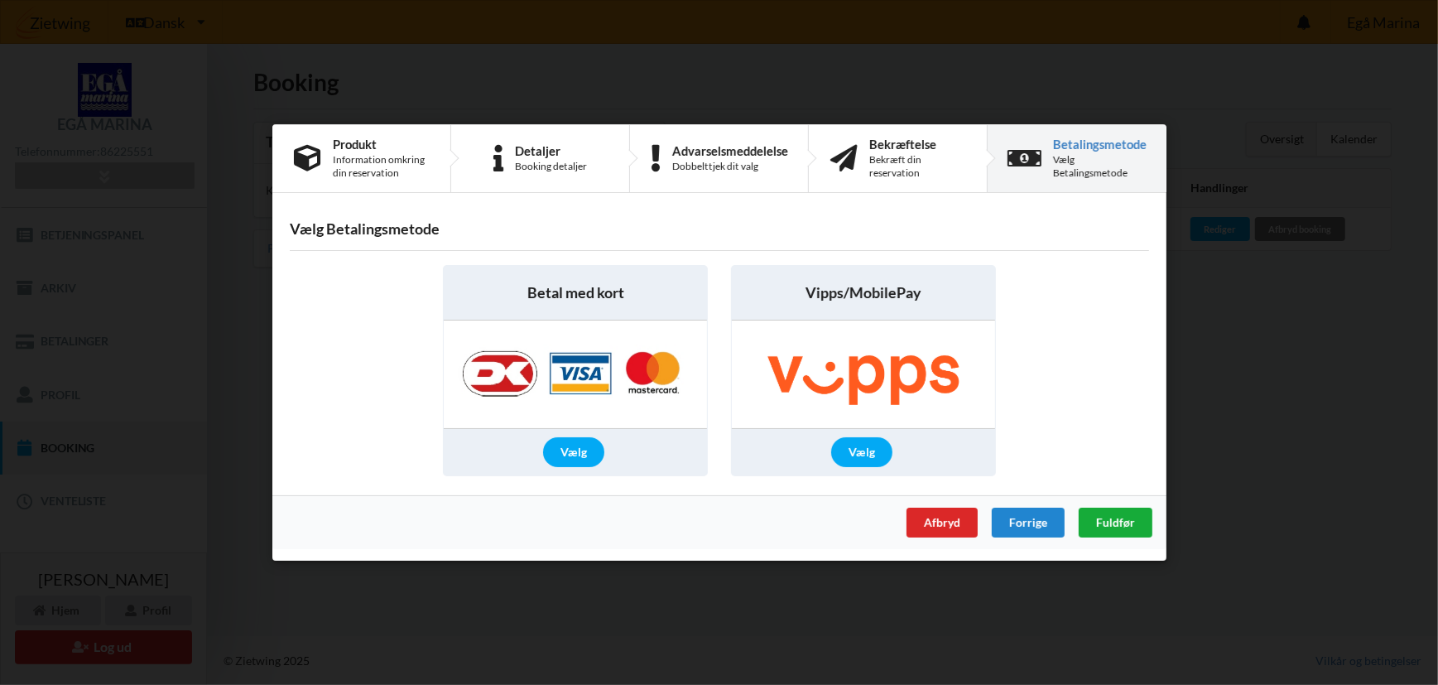
click at [1110, 519] on span "Fuldfør" at bounding box center [1114, 522] width 39 height 14
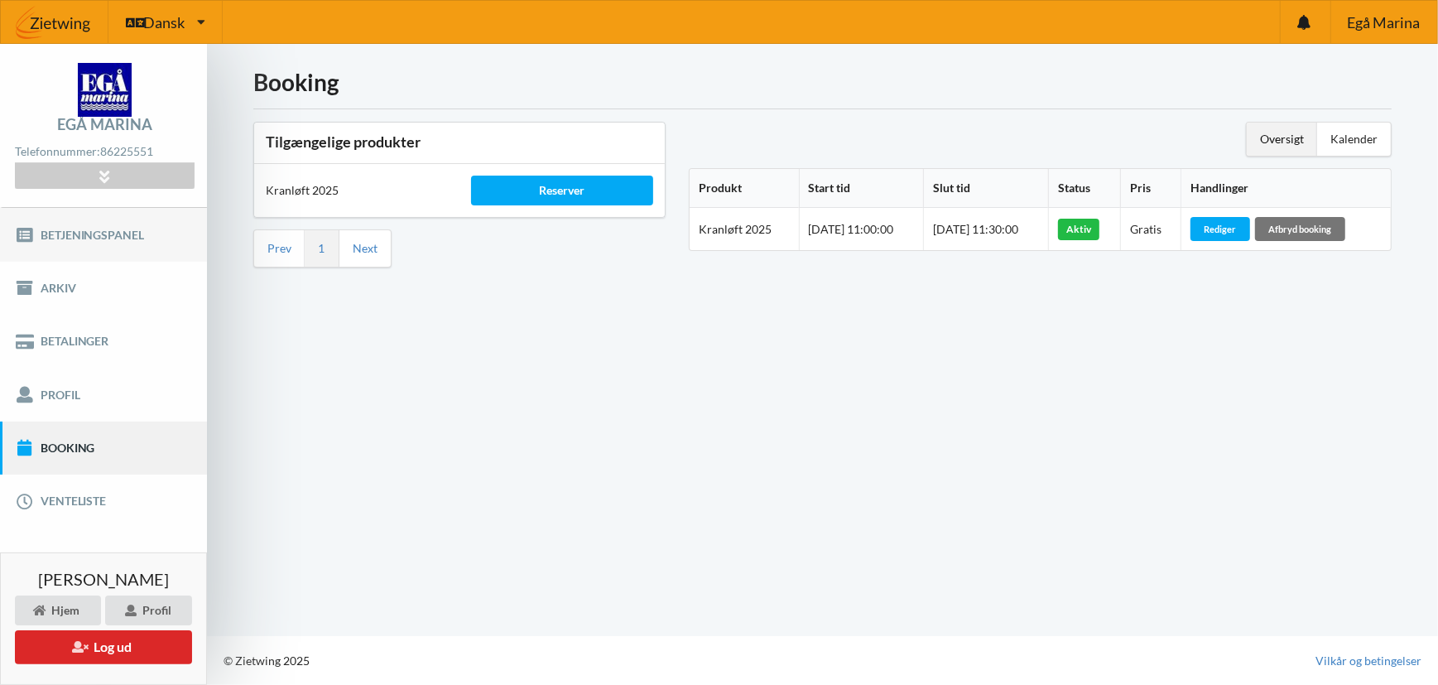
click at [87, 224] on link "Betjeningspanel" at bounding box center [103, 234] width 207 height 53
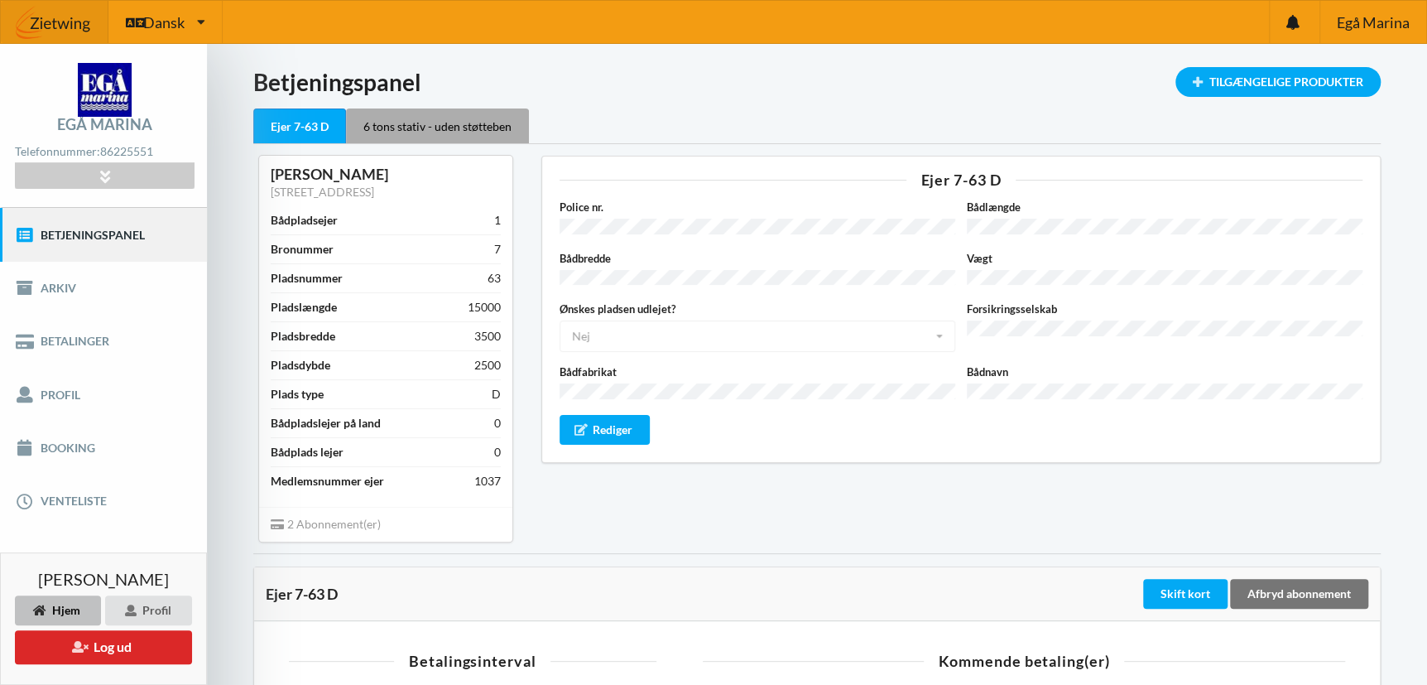
click at [412, 124] on div "6 tons stativ - uden støtteben" at bounding box center [437, 125] width 183 height 35
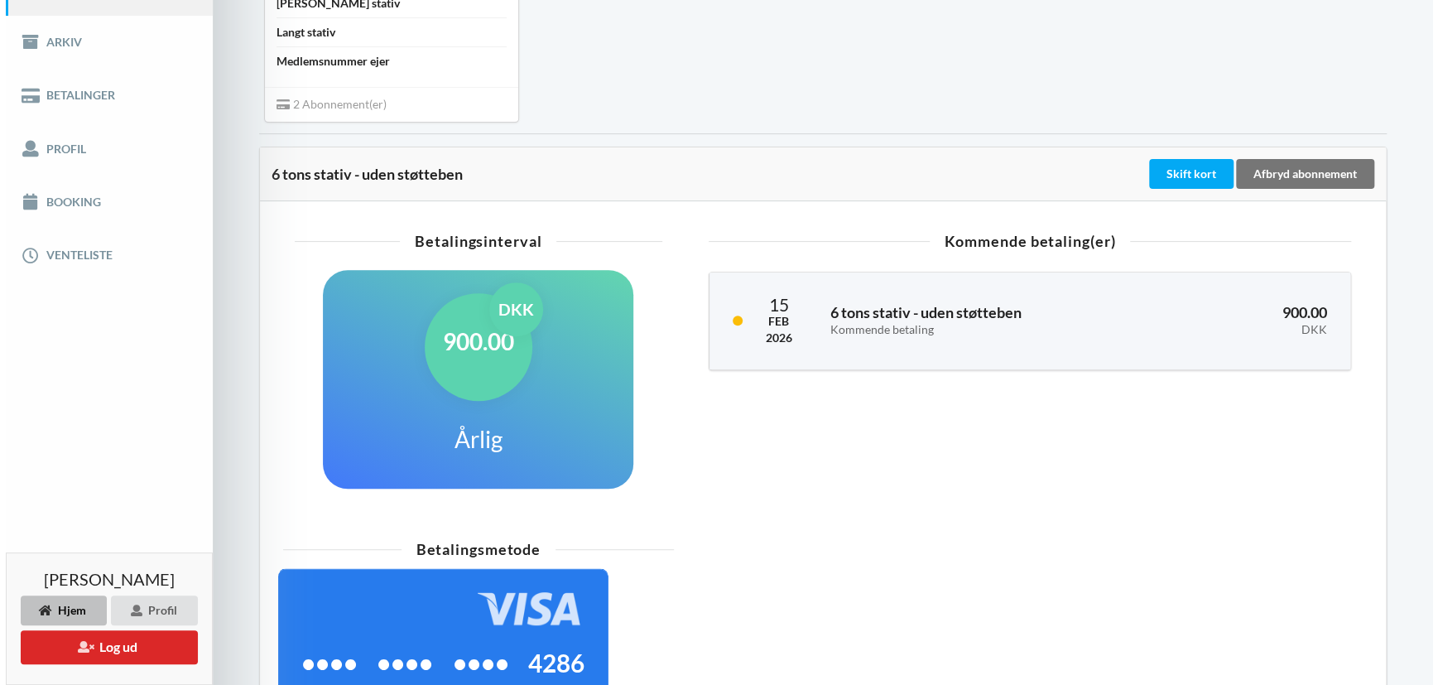
scroll to position [224, 0]
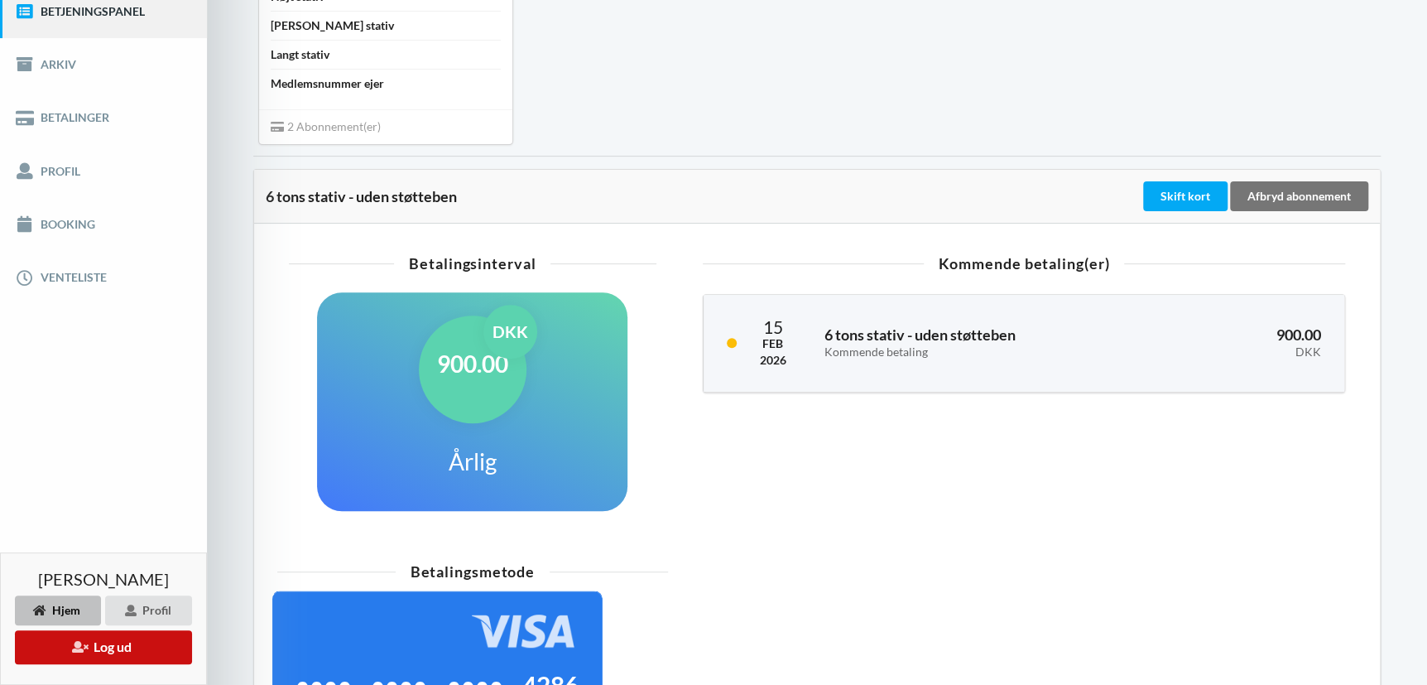
click at [149, 645] on button "Log ud" at bounding box center [103, 647] width 177 height 34
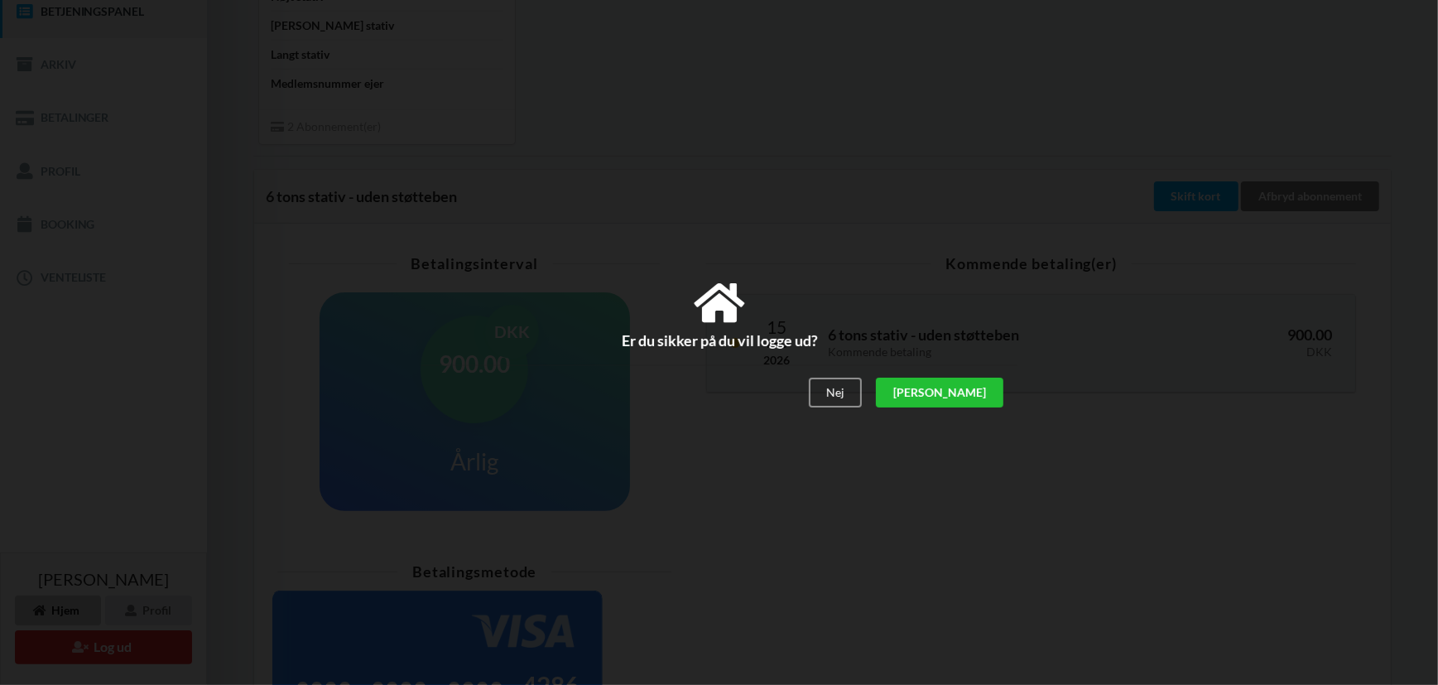
click at [984, 388] on div "[PERSON_NAME]" at bounding box center [939, 393] width 128 height 30
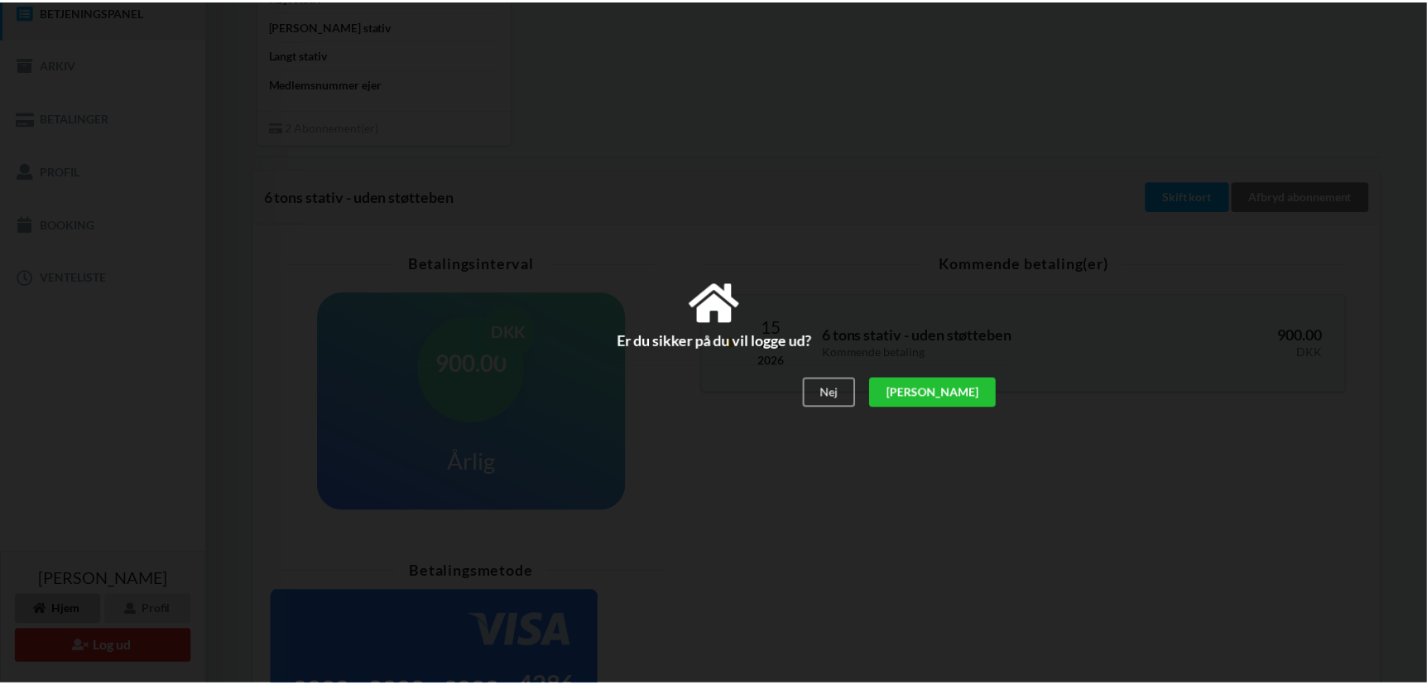
scroll to position [60, 0]
